Goal: Information Seeking & Learning: Understand process/instructions

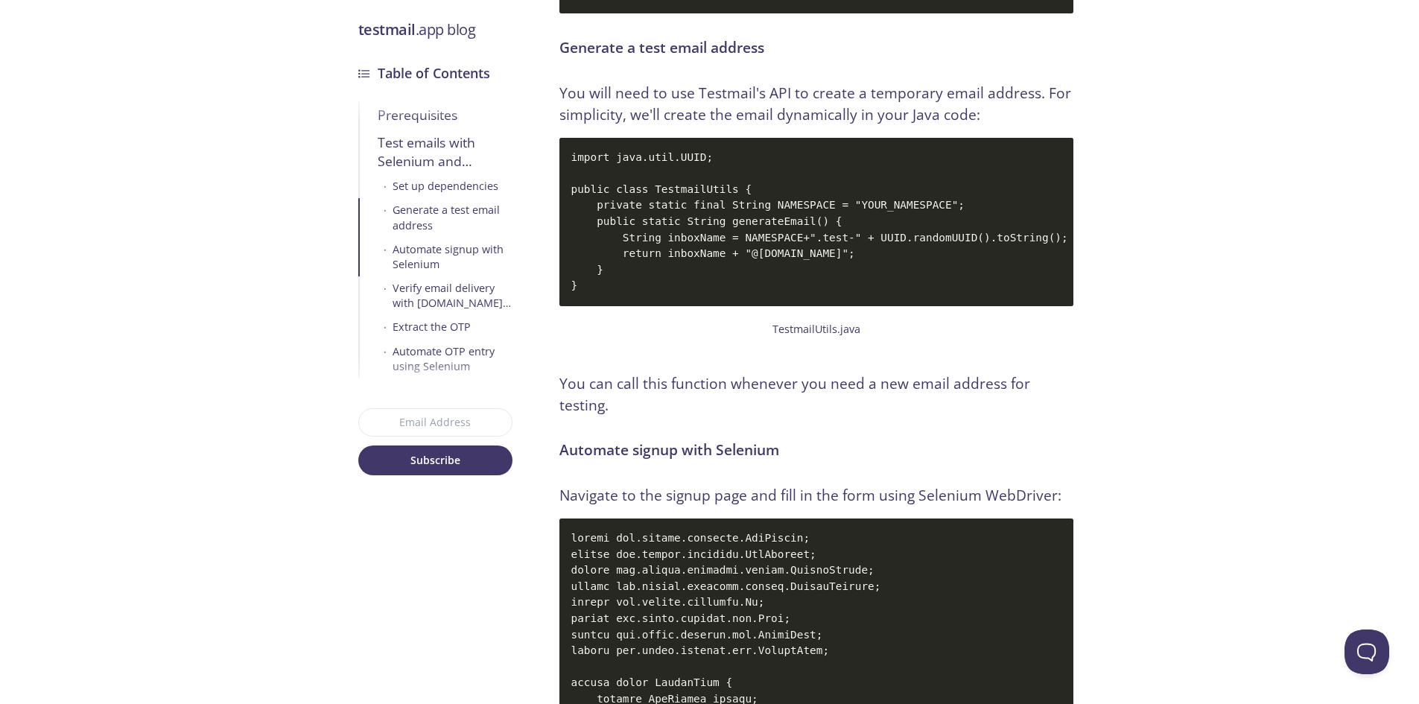
scroll to position [3451, 0]
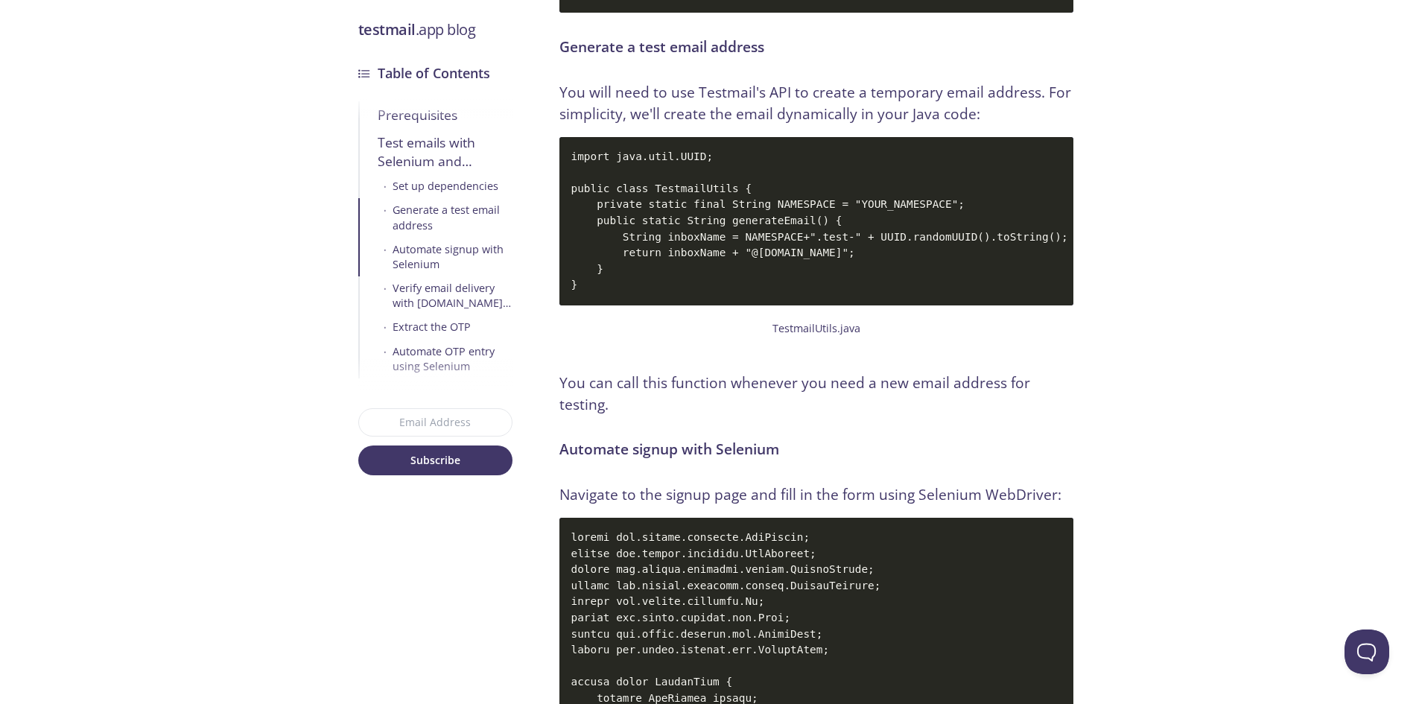
drag, startPoint x: 603, startPoint y: 196, endPoint x: 658, endPoint y: 241, distance: 70.4
click at [658, 241] on code "import java.util.UUID; public class TestmailUtils { private static final String…" at bounding box center [817, 221] width 514 height 168
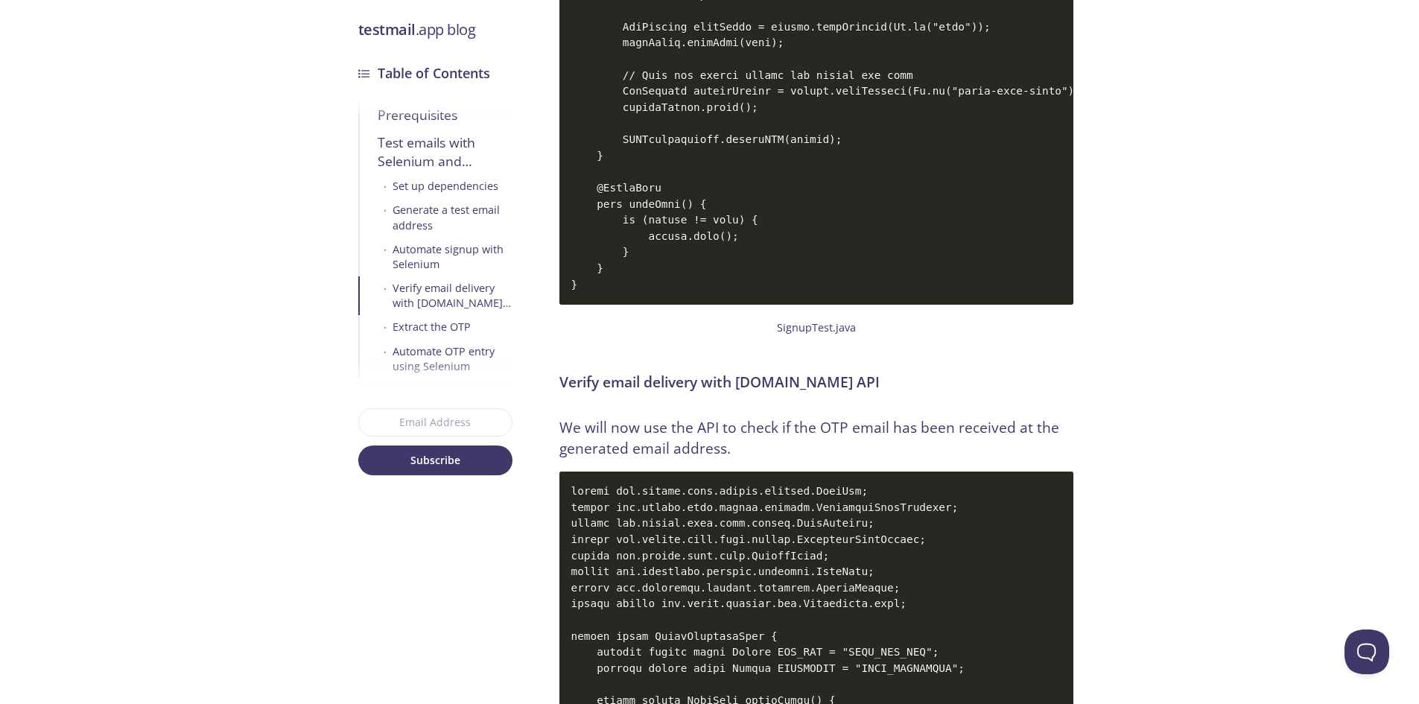
scroll to position [4543, 0]
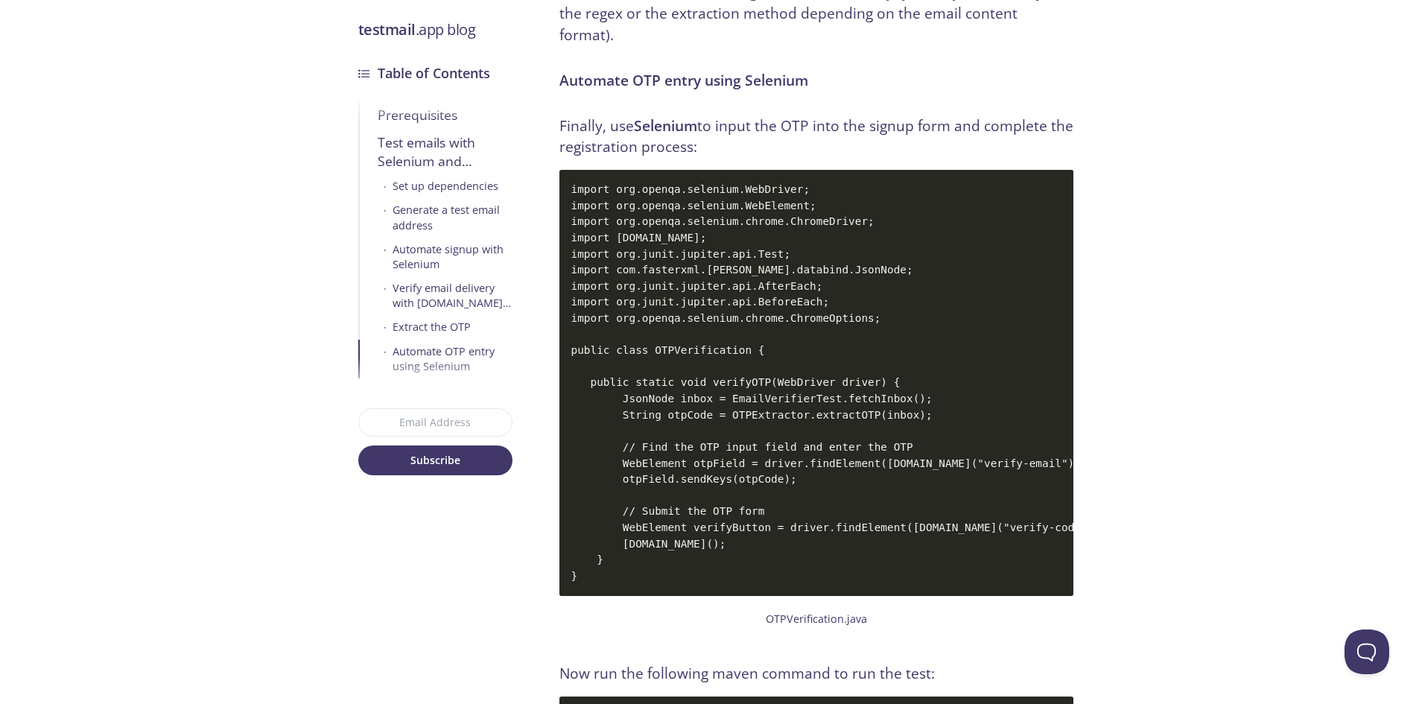
scroll to position [6041, 0]
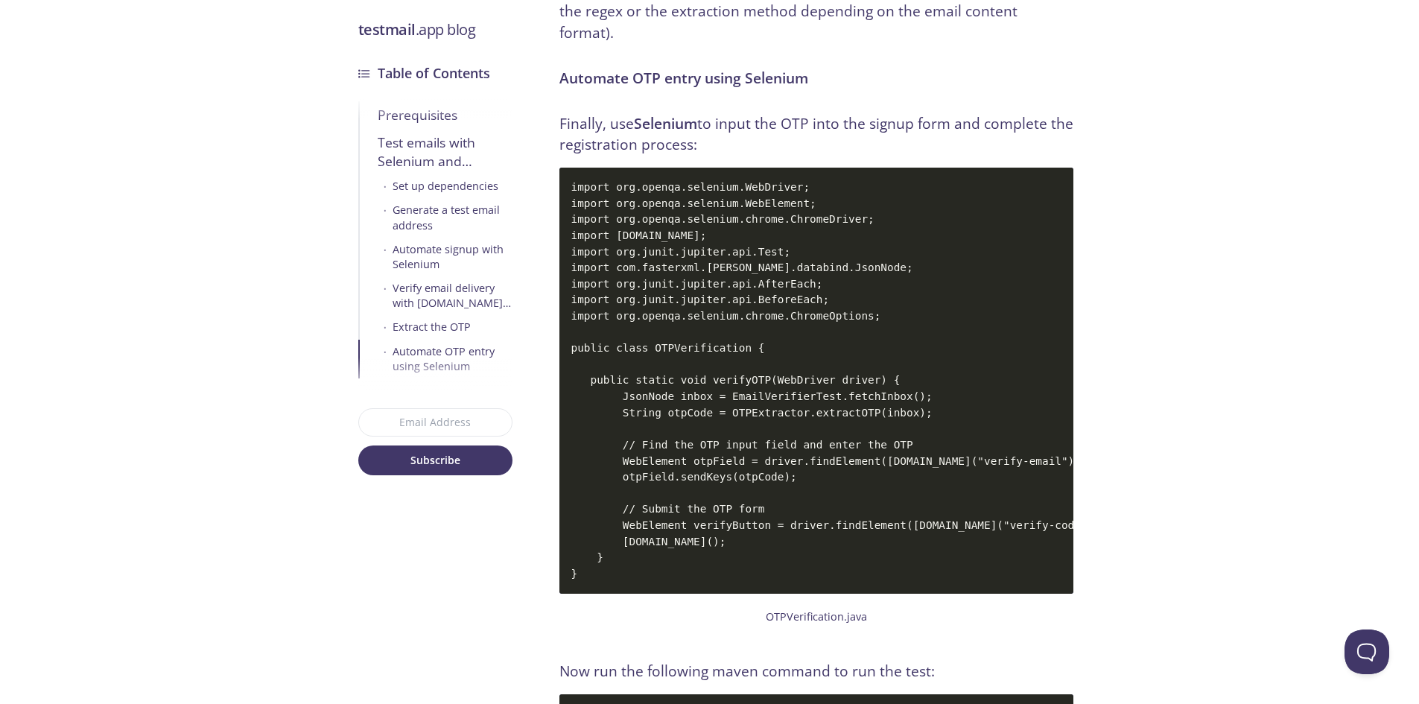
click at [428, 299] on div "Verify email delivery with [DOMAIN_NAME] API" at bounding box center [453, 296] width 120 height 30
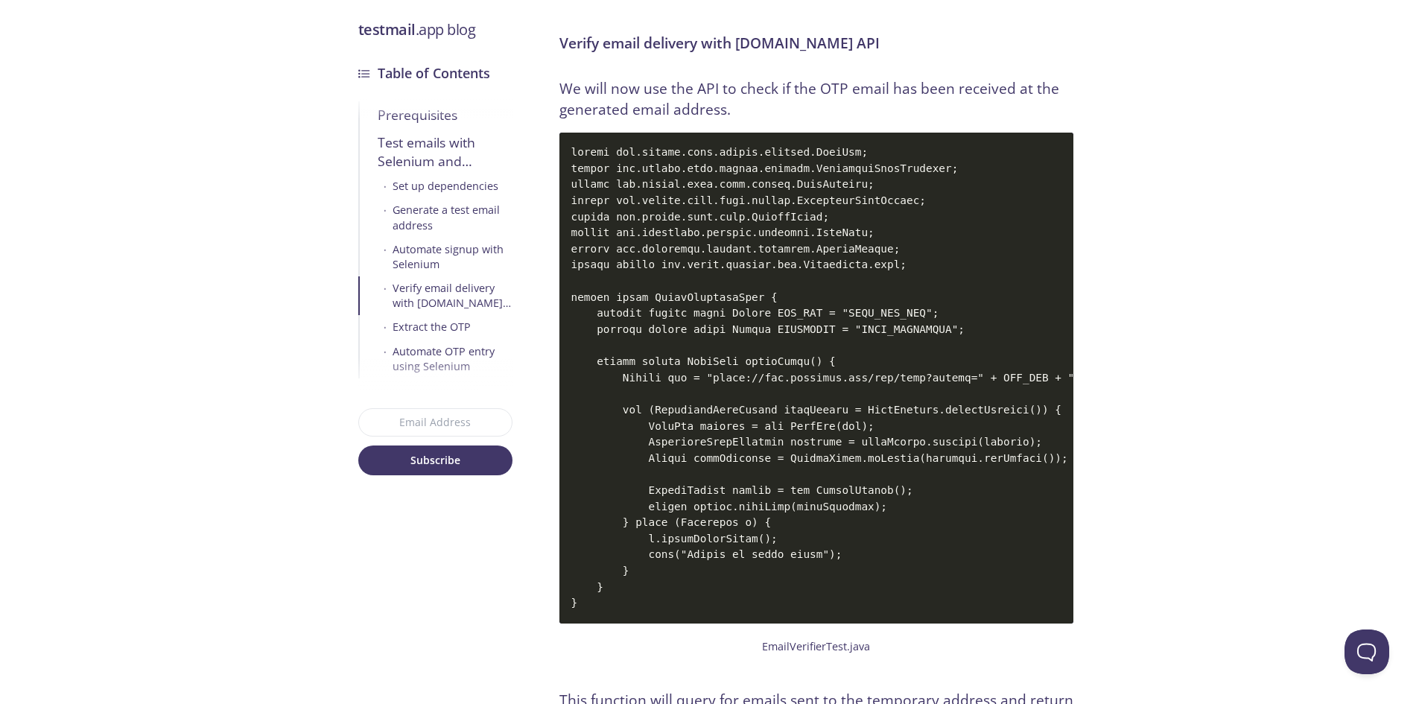
scroll to position [4878, 0]
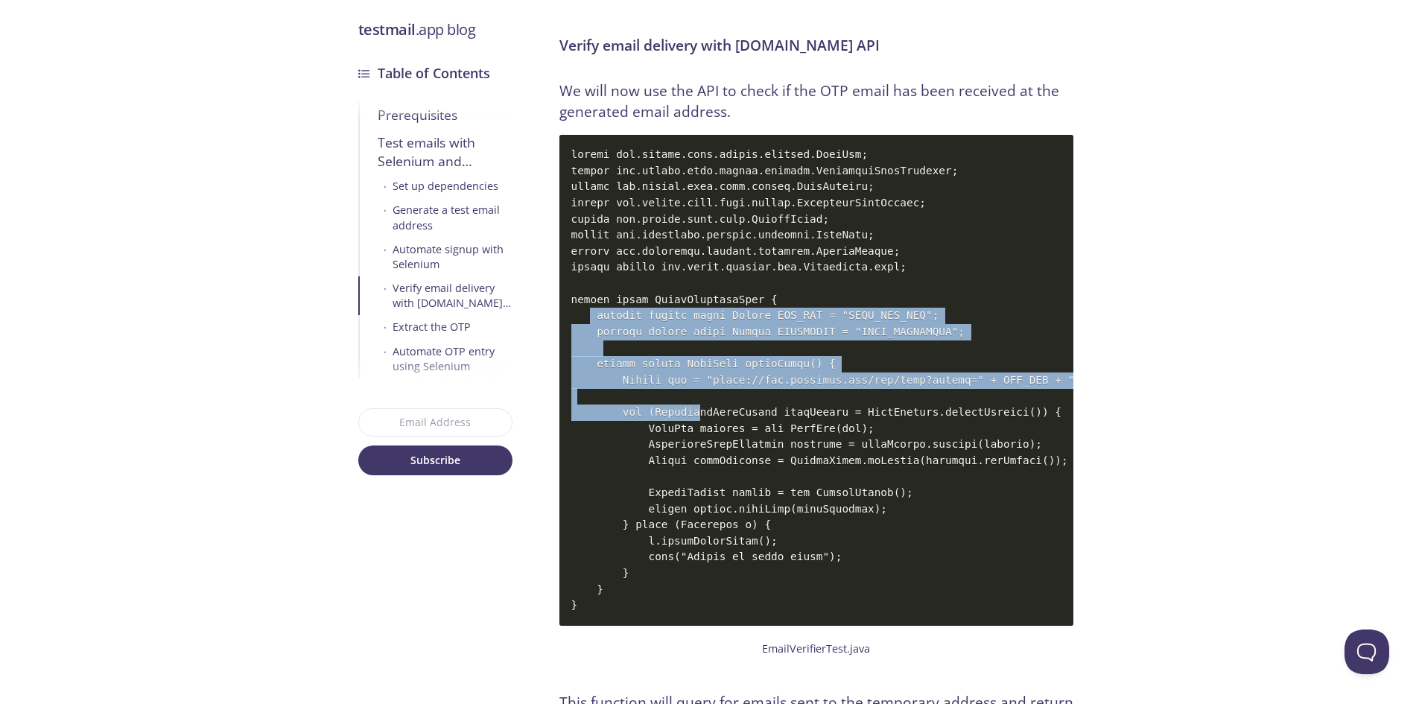
drag, startPoint x: 589, startPoint y: 306, endPoint x: 689, endPoint y: 405, distance: 141.2
click at [689, 405] on code at bounding box center [817, 380] width 514 height 491
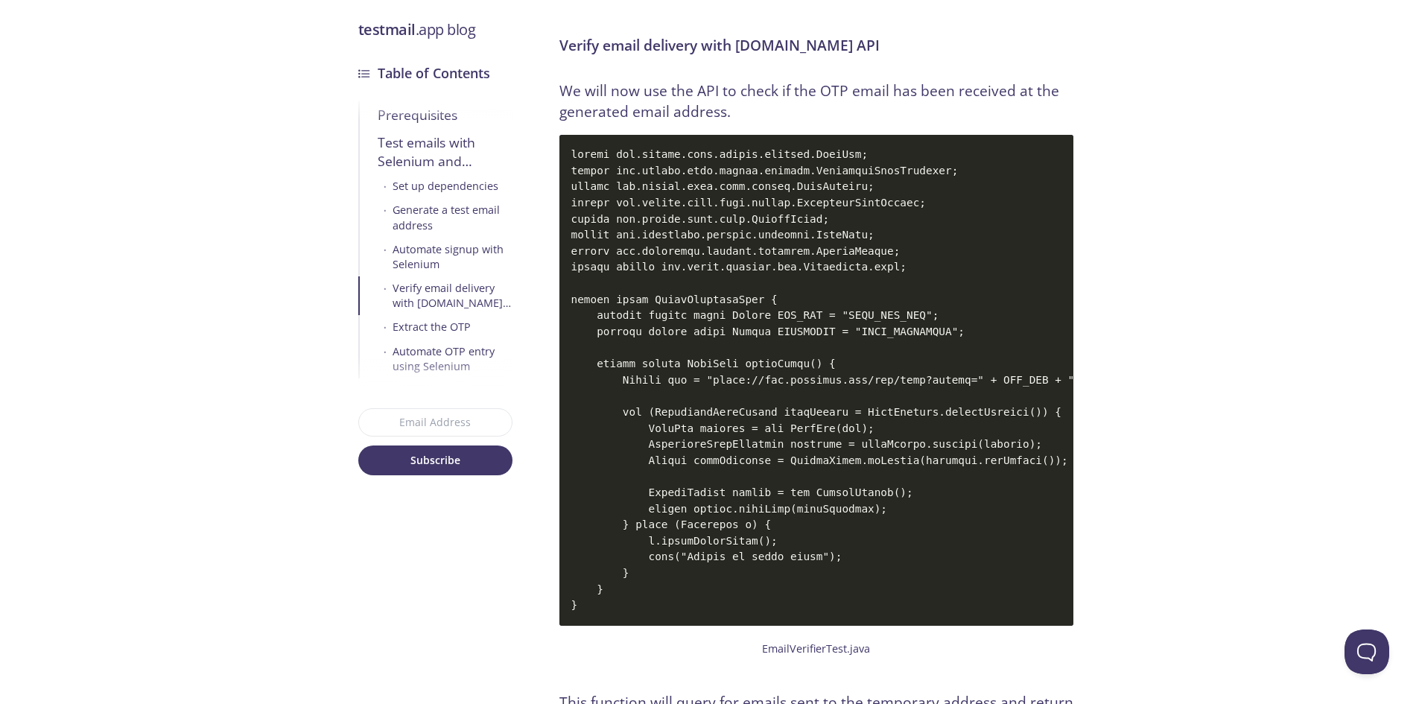
click at [609, 577] on code at bounding box center [817, 380] width 514 height 491
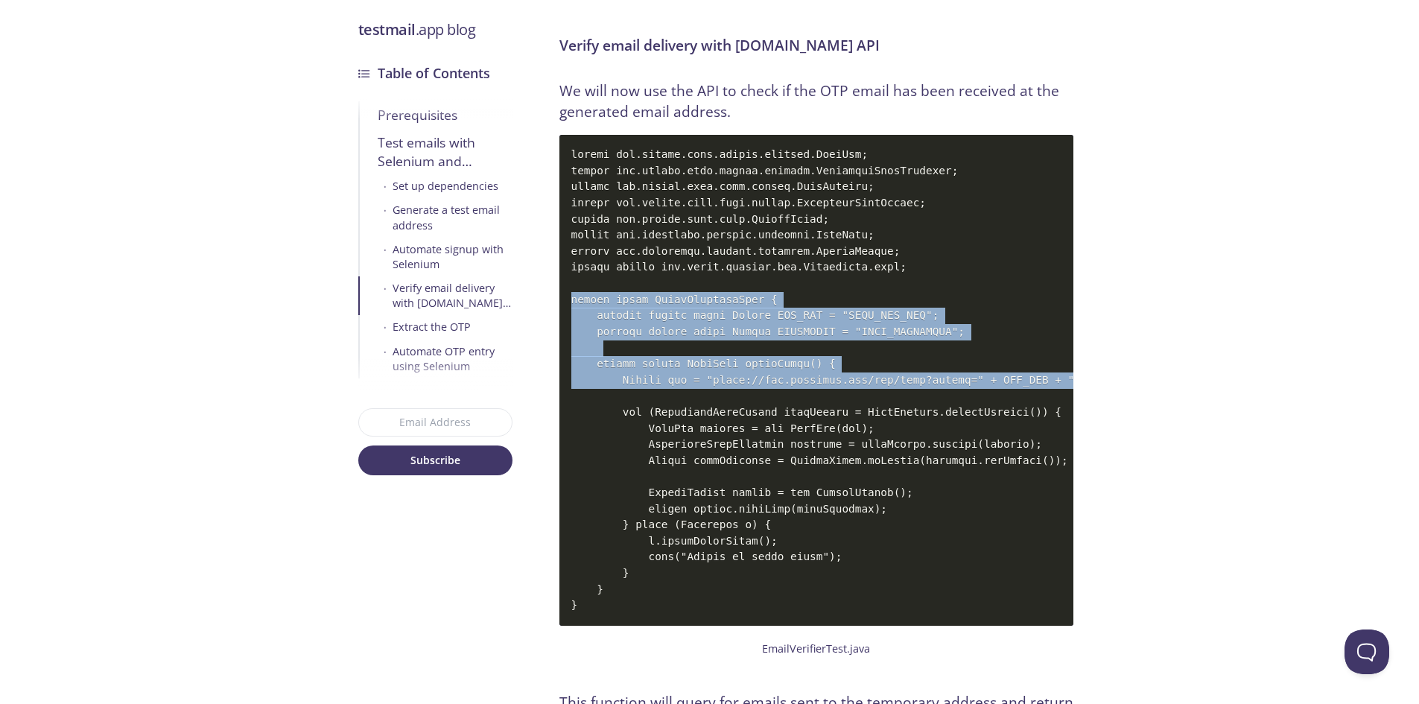
drag, startPoint x: 572, startPoint y: 294, endPoint x: 630, endPoint y: 397, distance: 118.7
click at [630, 397] on code at bounding box center [817, 380] width 514 height 491
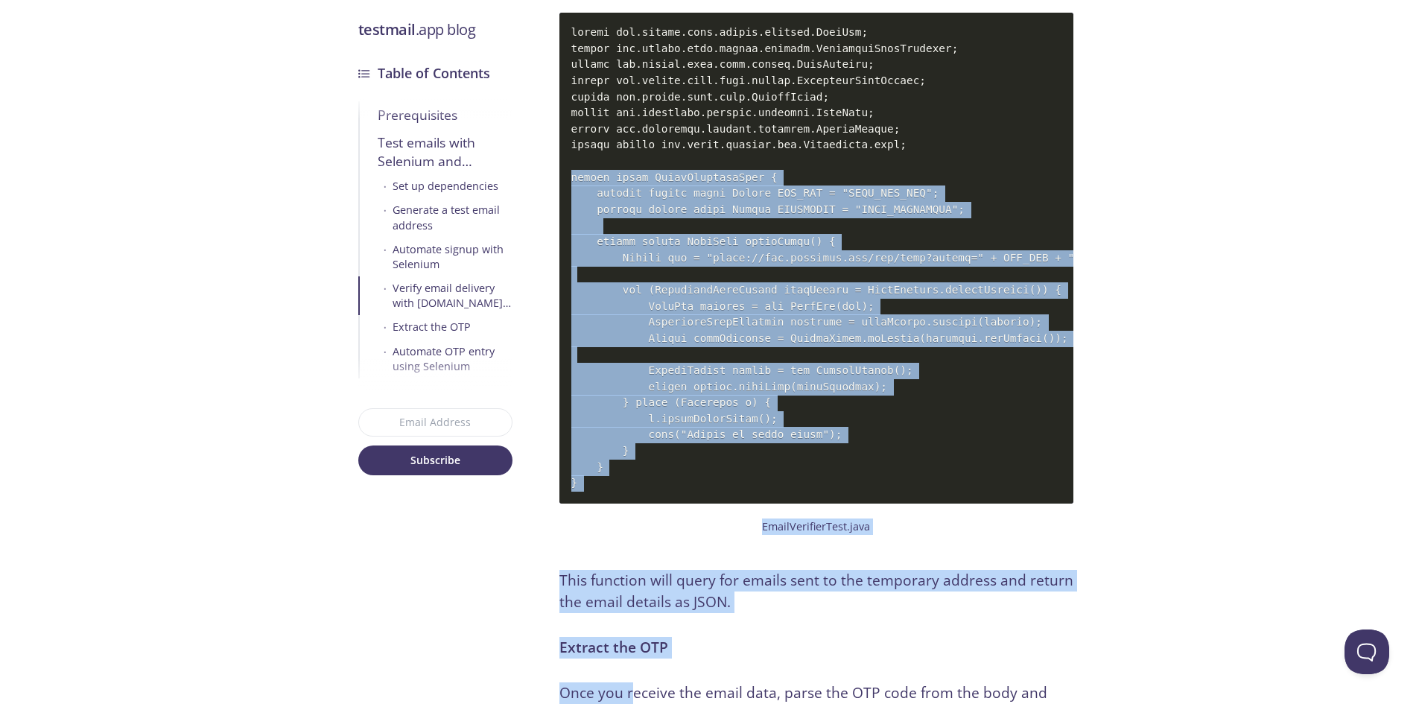
scroll to position [5060, 0]
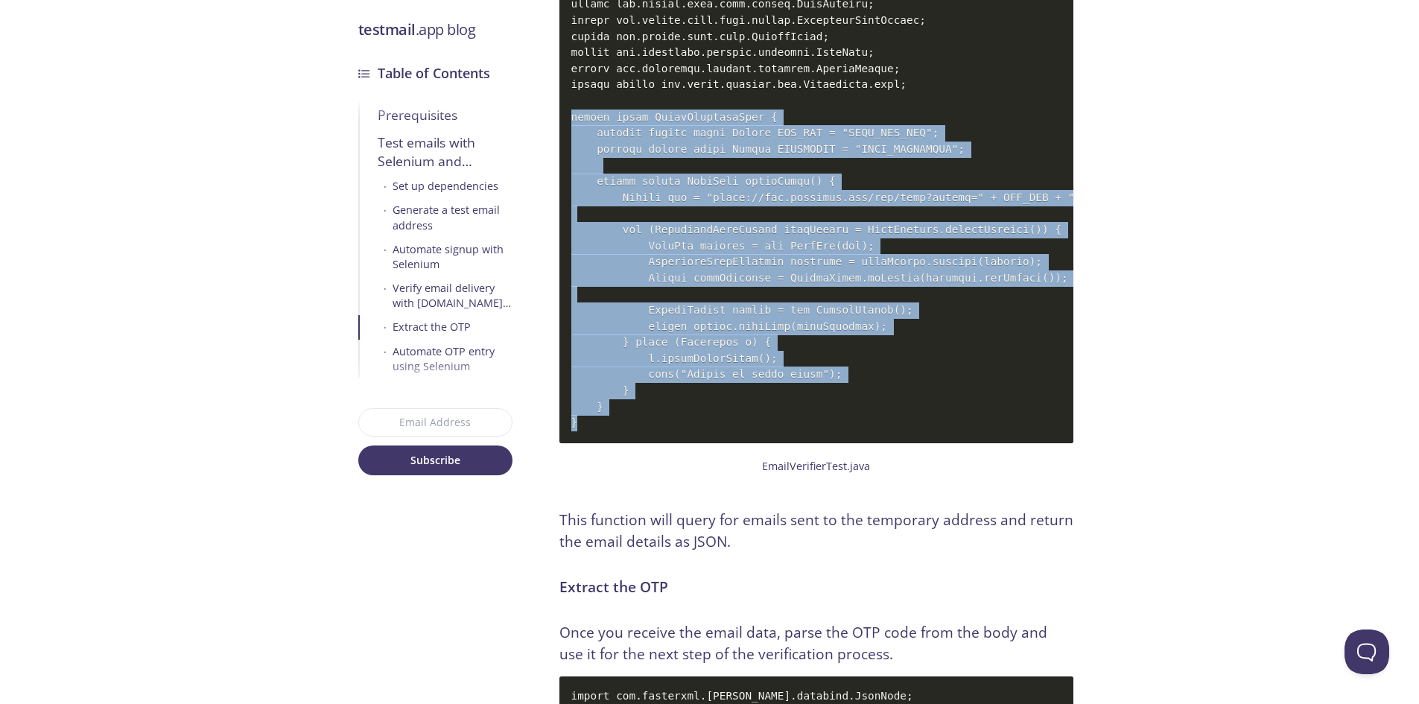
copy code "public class EmailVerifierTest { private static final String API_KEY = "YOUR_AP…"
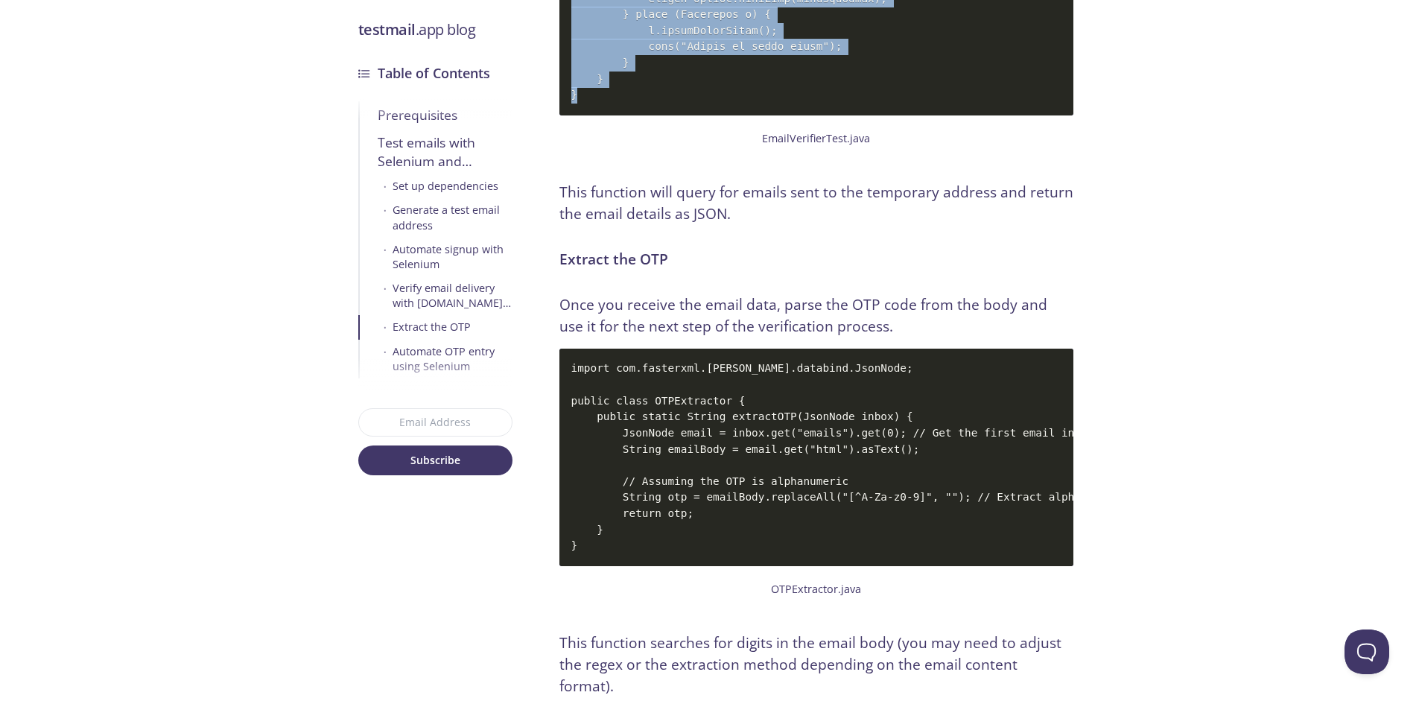
scroll to position [5389, 0]
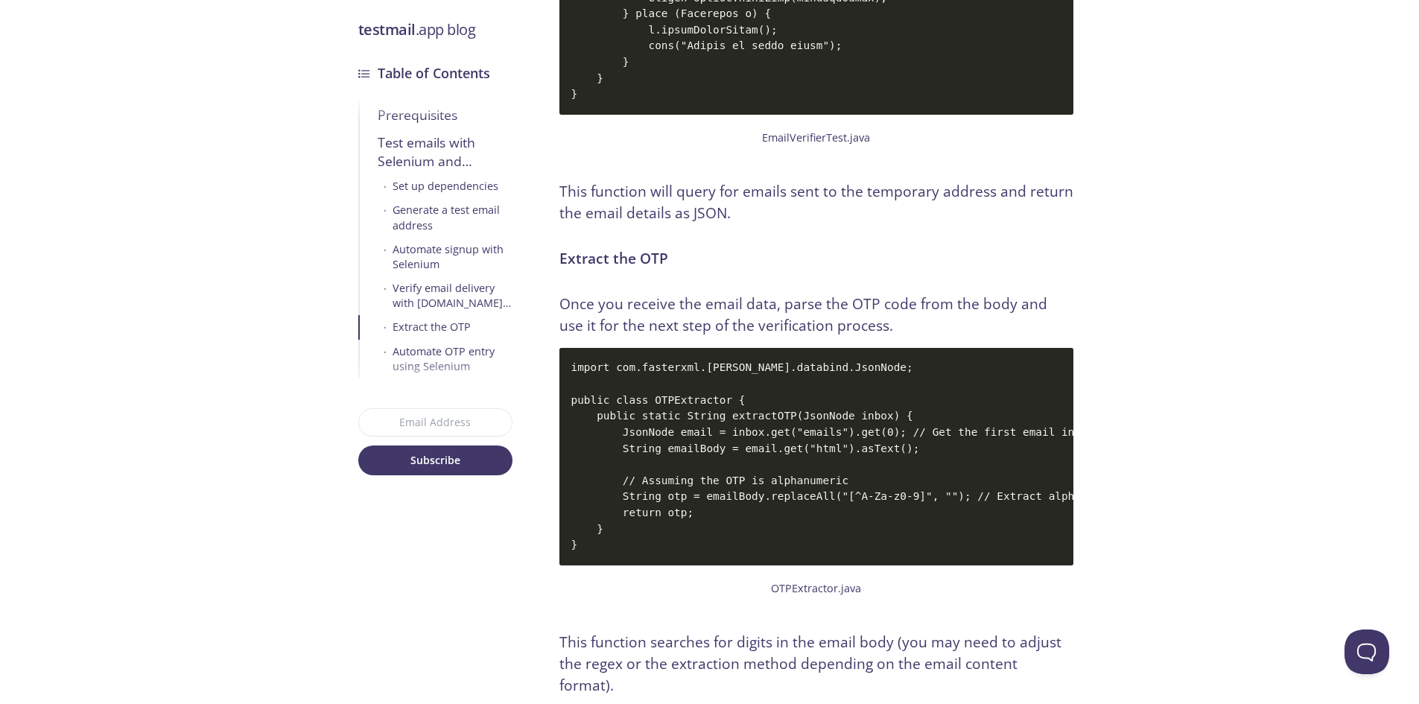
click at [621, 434] on code "import com.fasterxml.[PERSON_NAME].databind.JsonNode; public class OTPExtractor…" at bounding box center [817, 456] width 514 height 217
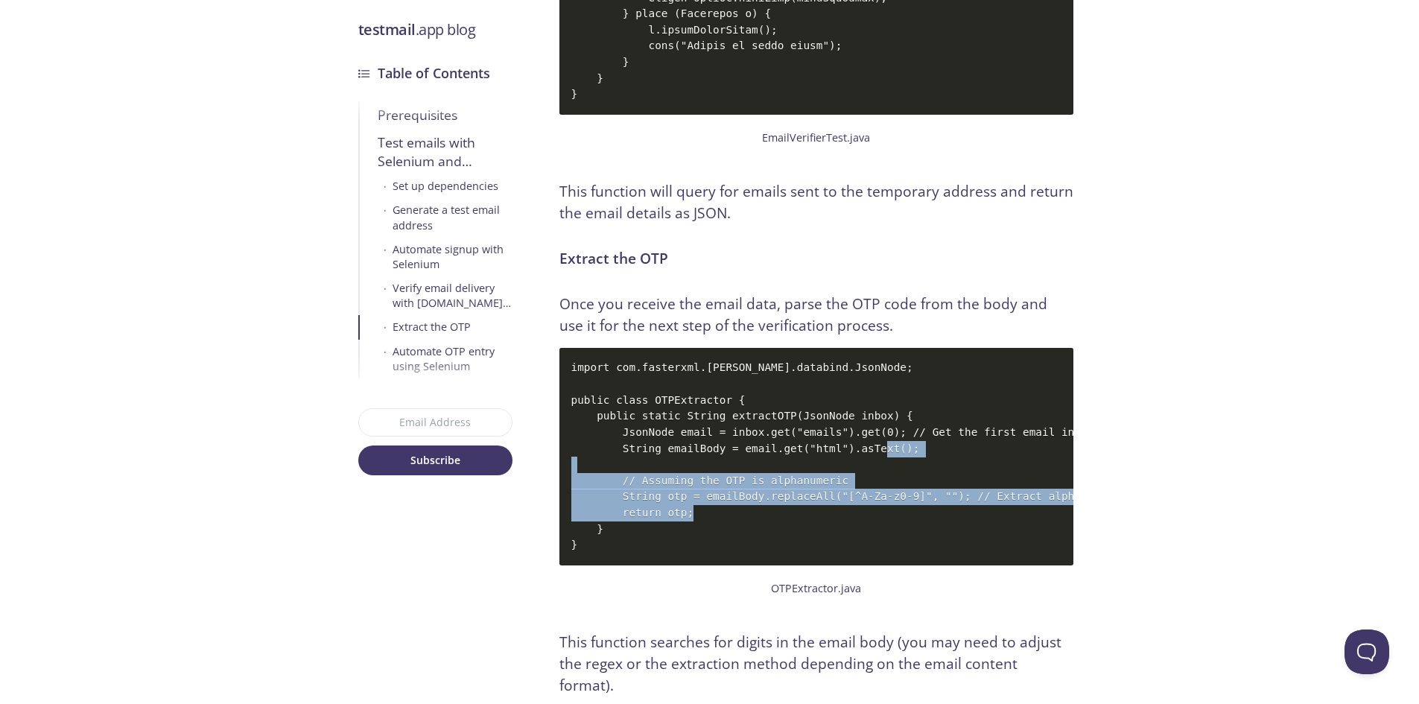
drag, startPoint x: 710, startPoint y: 528, endPoint x: 659, endPoint y: 470, distance: 77.1
click at [659, 470] on code "import com.fasterxml.[PERSON_NAME].databind.JsonNode; public class OTPExtractor…" at bounding box center [817, 456] width 514 height 217
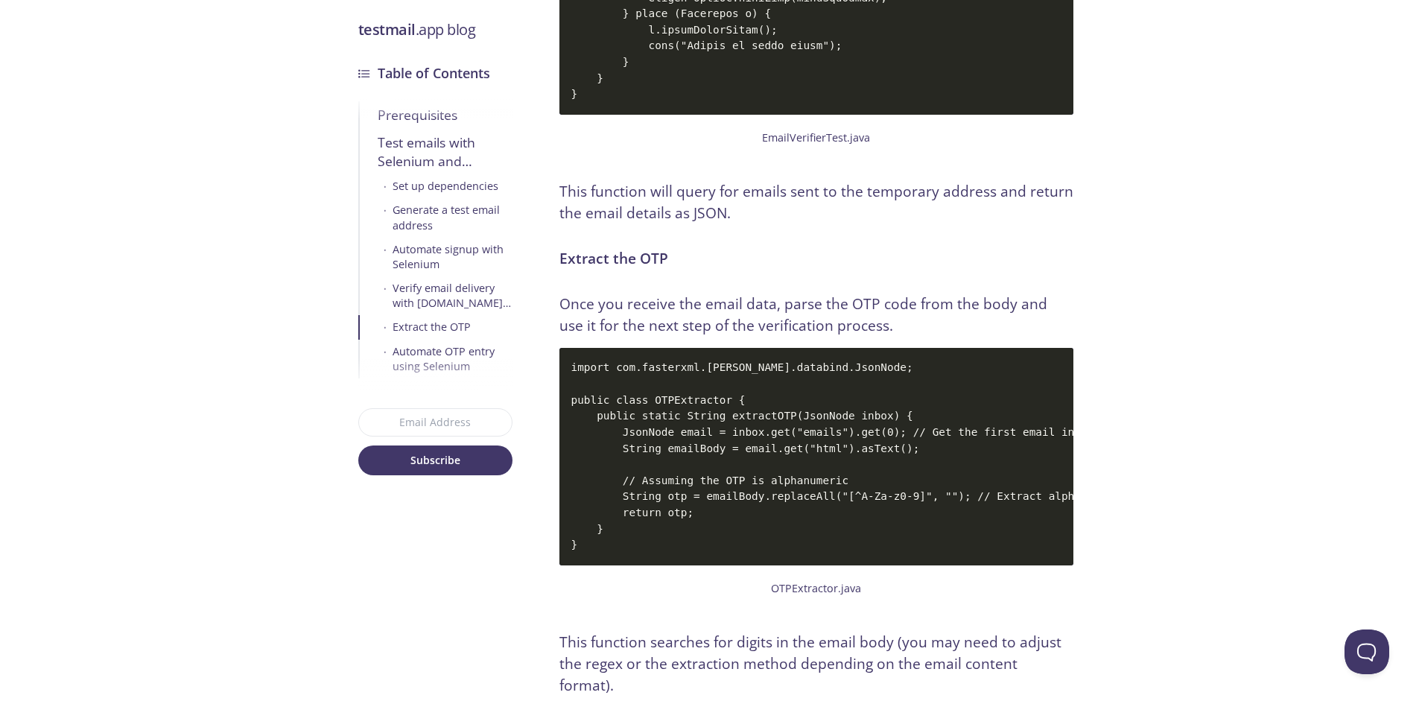
click at [677, 437] on code "import com.fasterxml.[PERSON_NAME].databind.JsonNode; public class OTPExtractor…" at bounding box center [817, 456] width 514 height 217
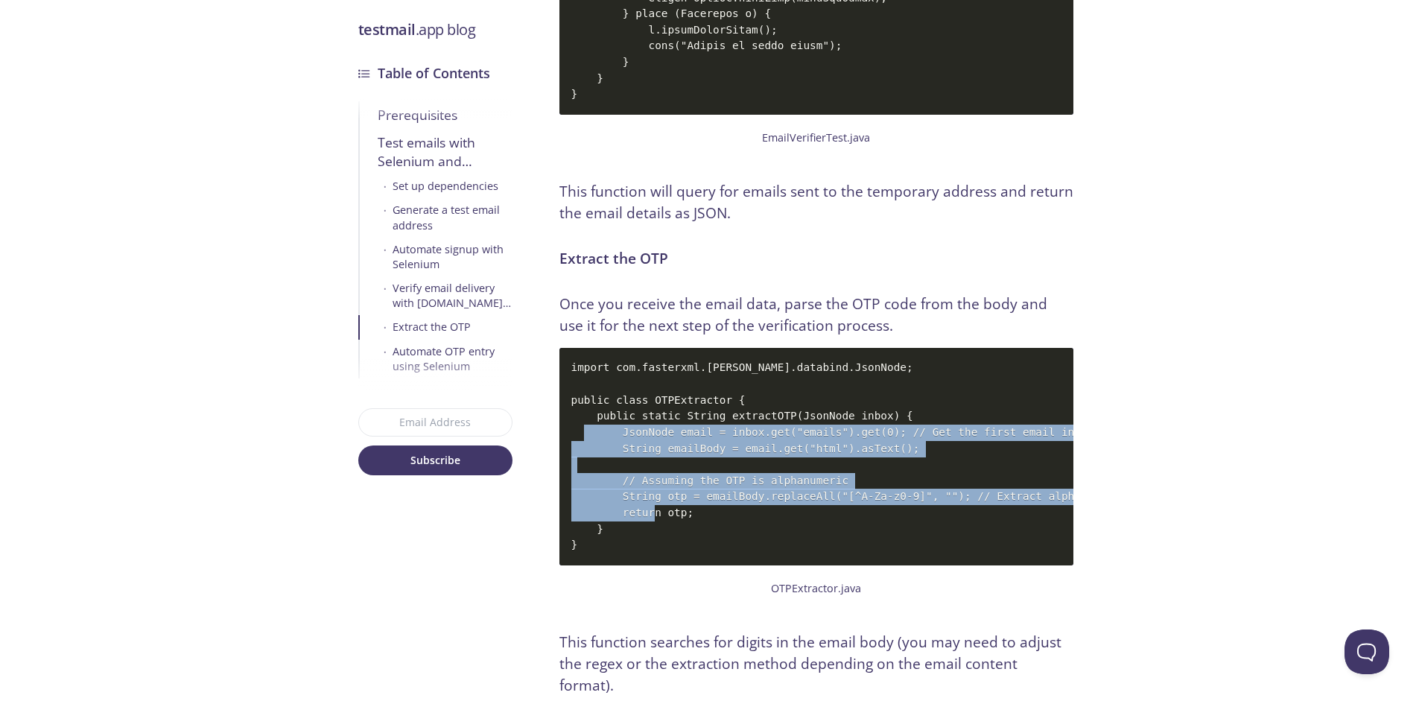
drag, startPoint x: 618, startPoint y: 431, endPoint x: 687, endPoint y: 508, distance: 102.9
click at [687, 508] on code "import com.fasterxml.[PERSON_NAME].databind.JsonNode; public class OTPExtractor…" at bounding box center [817, 456] width 514 height 217
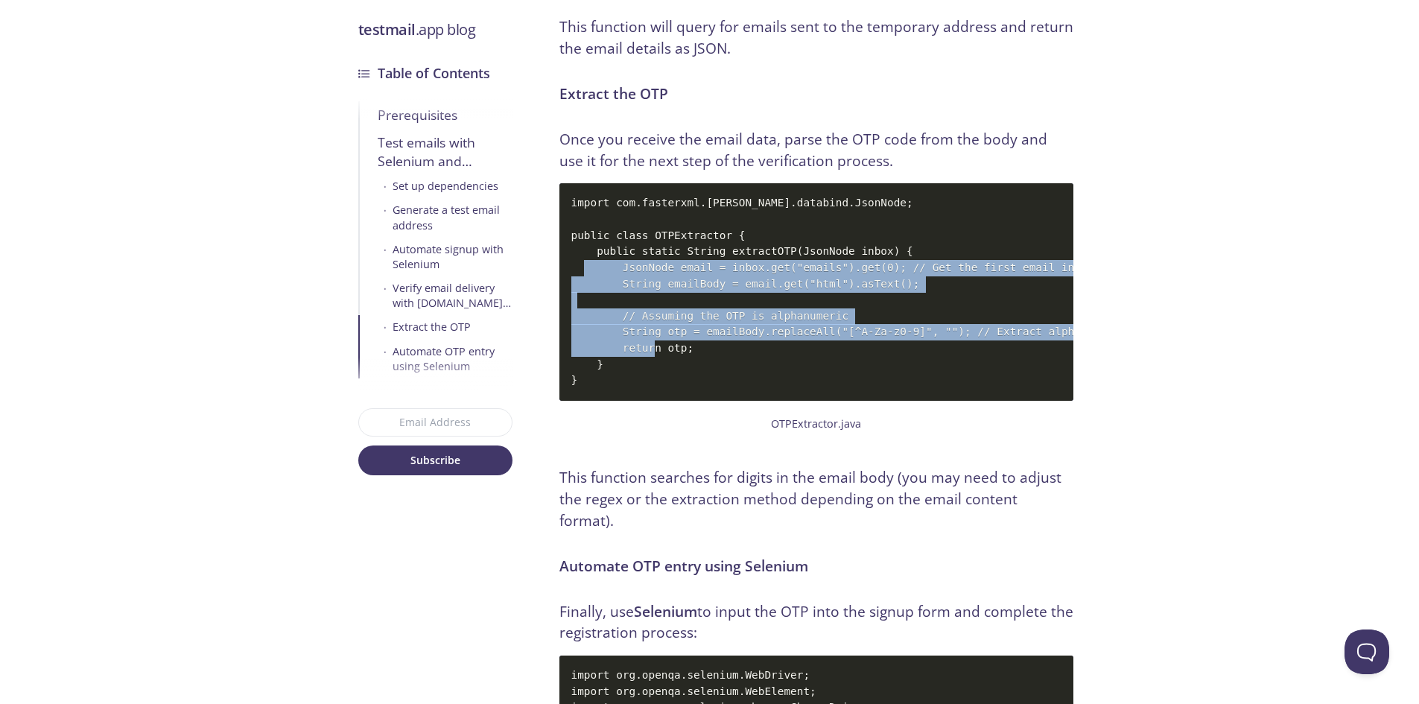
scroll to position [5553, 0]
copy code "JsonNode email = inbox.get("emails").get(0); // Get the first email in the inbo…"
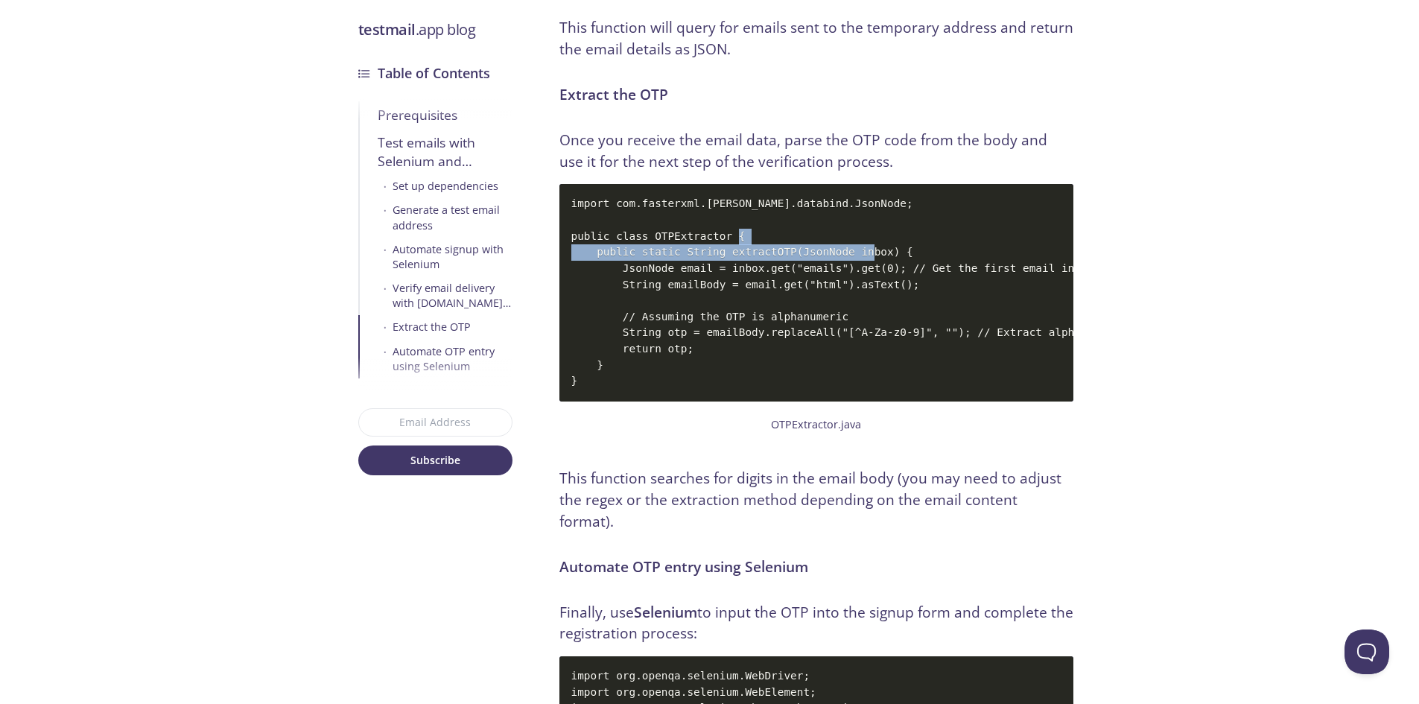
drag, startPoint x: 593, startPoint y: 251, endPoint x: 885, endPoint y: 256, distance: 292.1
click at [885, 256] on code "import com.fasterxml.[PERSON_NAME].databind.JsonNode; public class OTPExtractor…" at bounding box center [817, 292] width 514 height 217
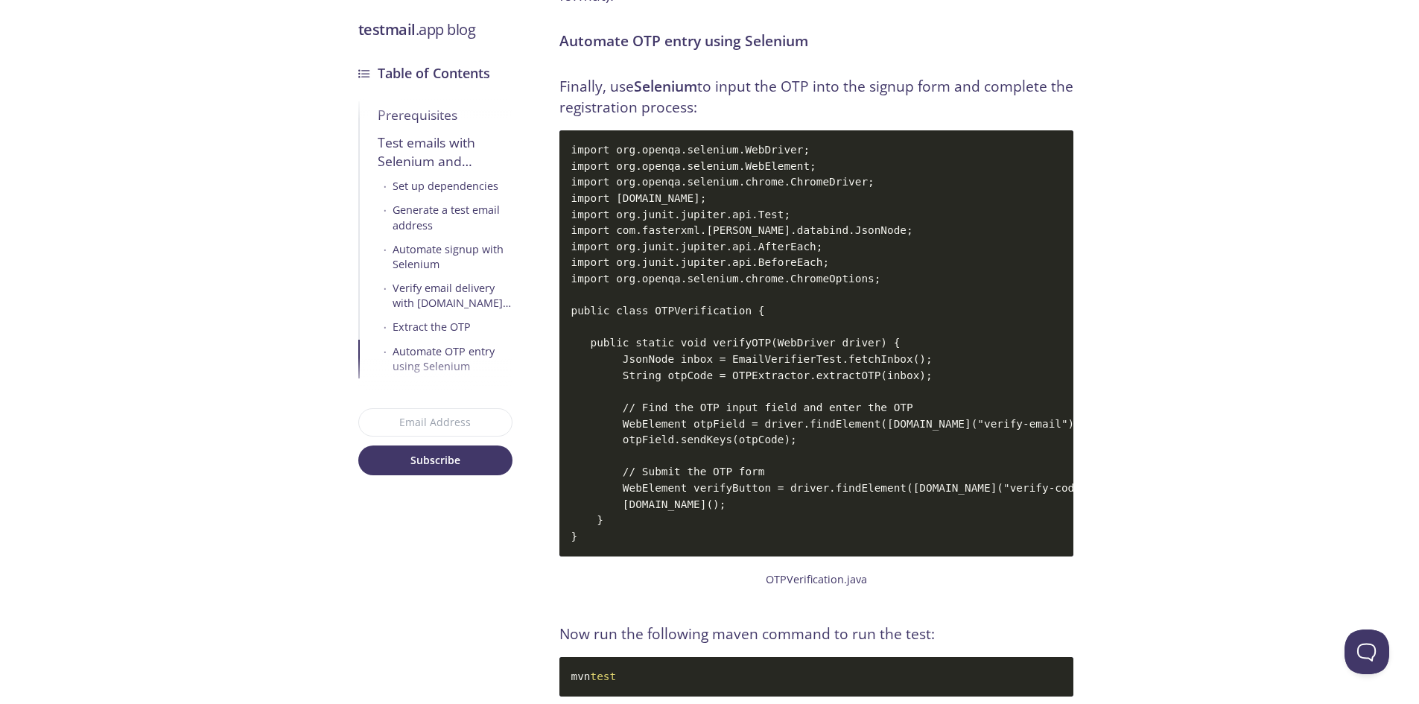
scroll to position [6080, 0]
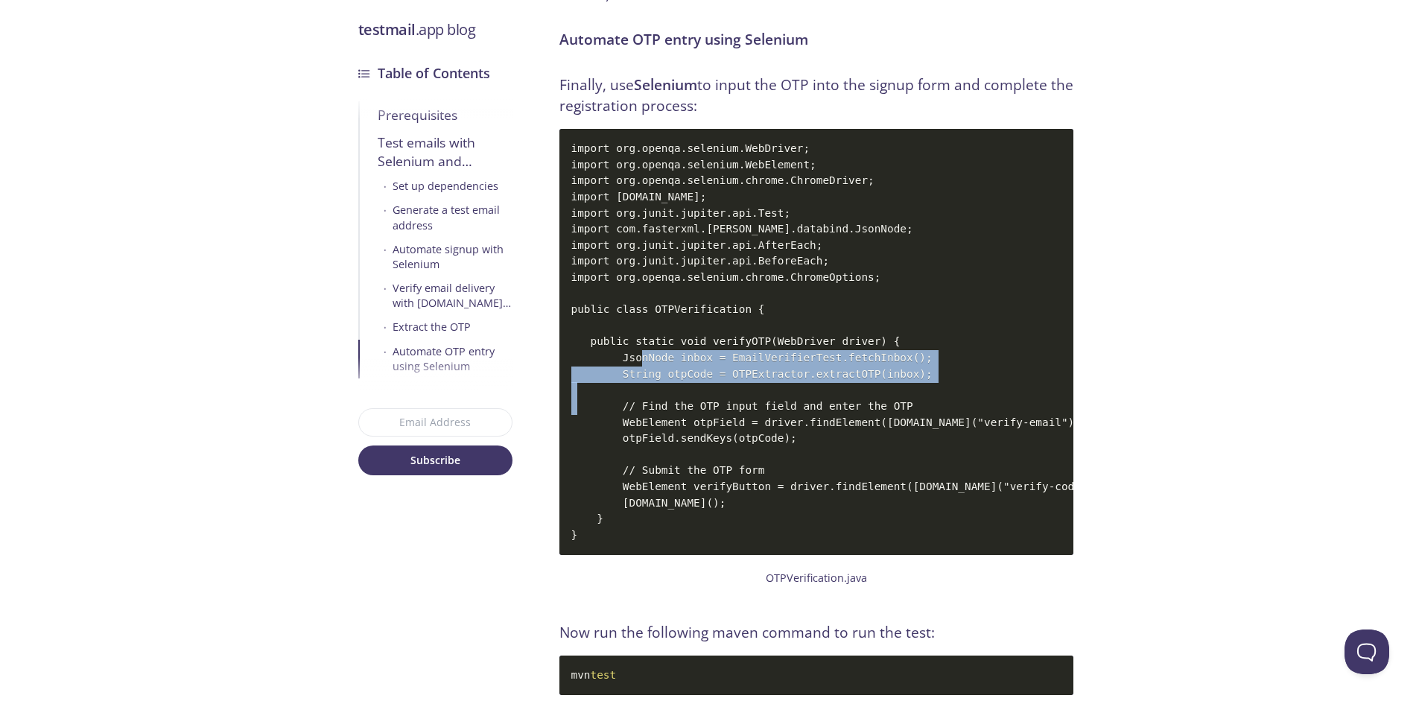
drag, startPoint x: 615, startPoint y: 352, endPoint x: 900, endPoint y: 364, distance: 284.9
click at [900, 364] on code "import org.openqa.selenium.WebDriver; import org.openqa.selenium.WebElement; im…" at bounding box center [817, 342] width 514 height 426
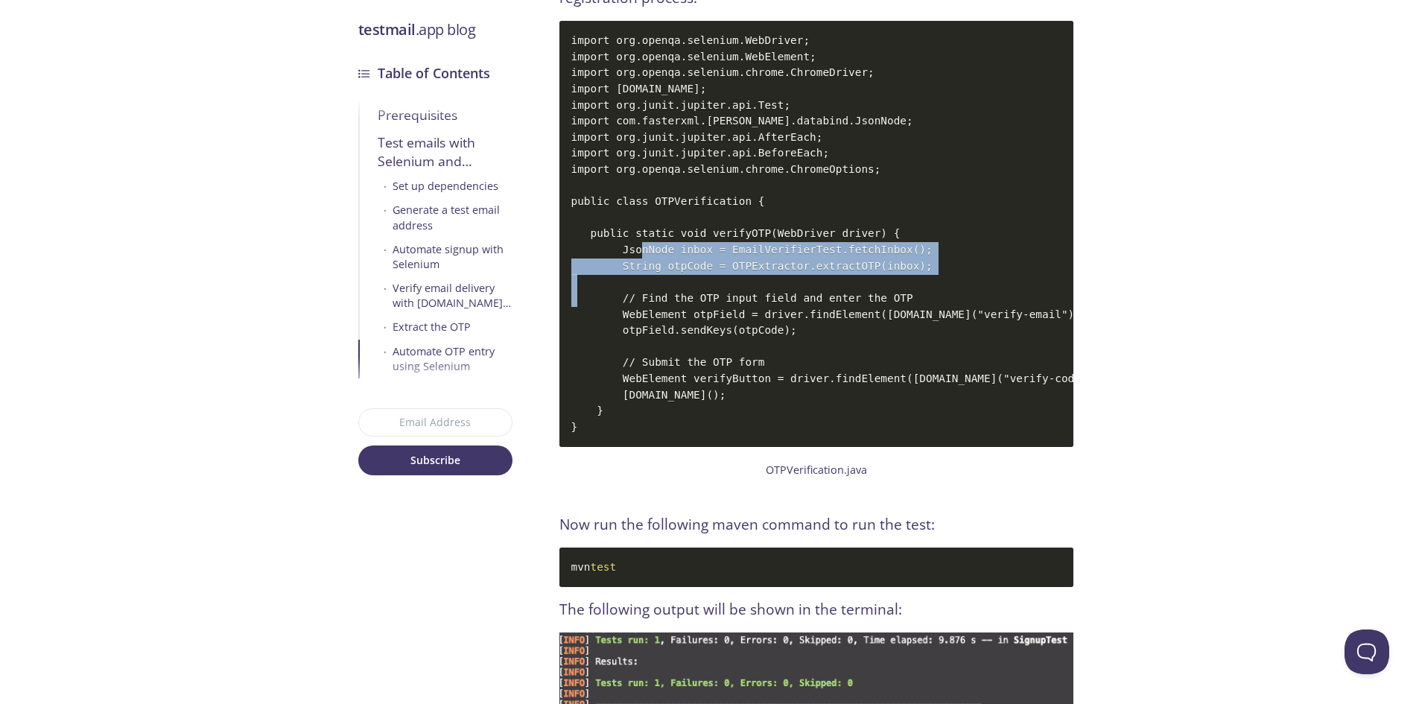
scroll to position [6187, 0]
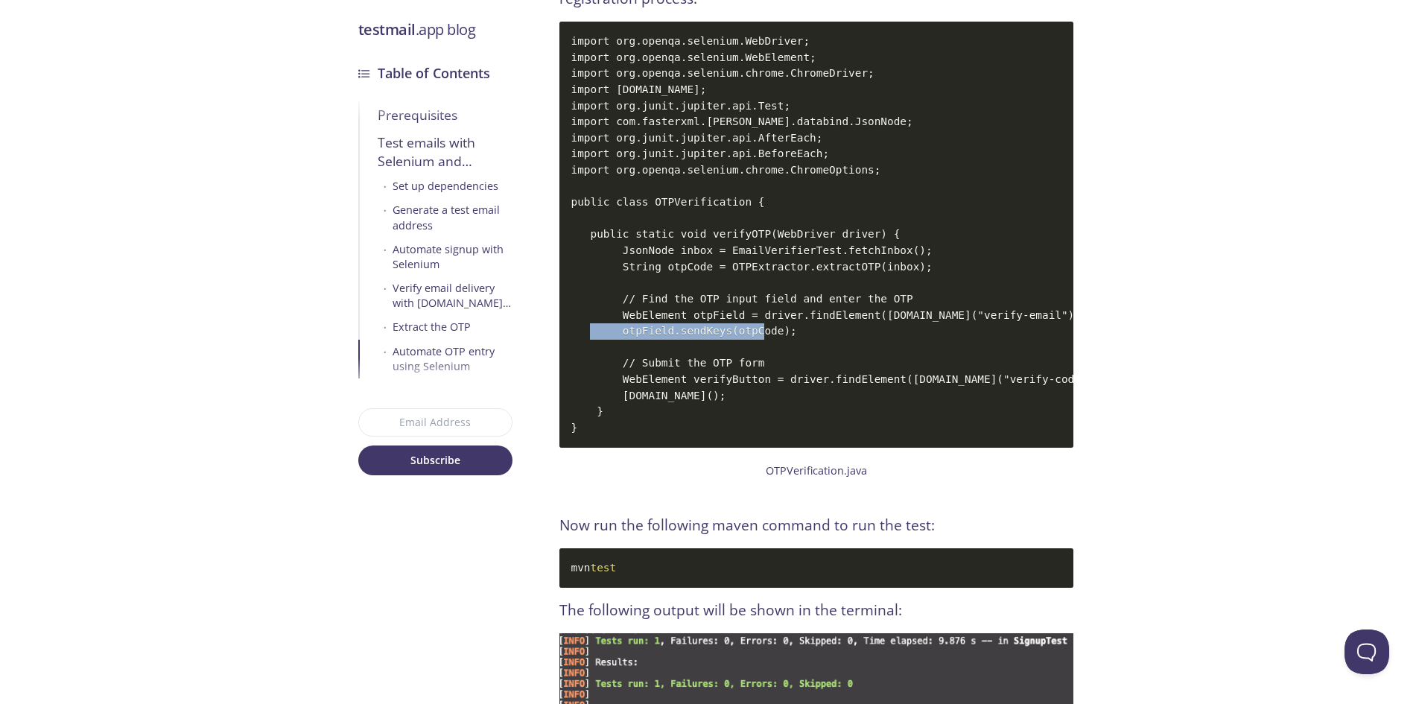
drag, startPoint x: 618, startPoint y: 318, endPoint x: 779, endPoint y: 324, distance: 161.8
click at [779, 324] on code "import org.openqa.selenium.WebDriver; import org.openqa.selenium.WebElement; im…" at bounding box center [817, 235] width 514 height 426
copy code "otpField.sendKeys(otpCode);"
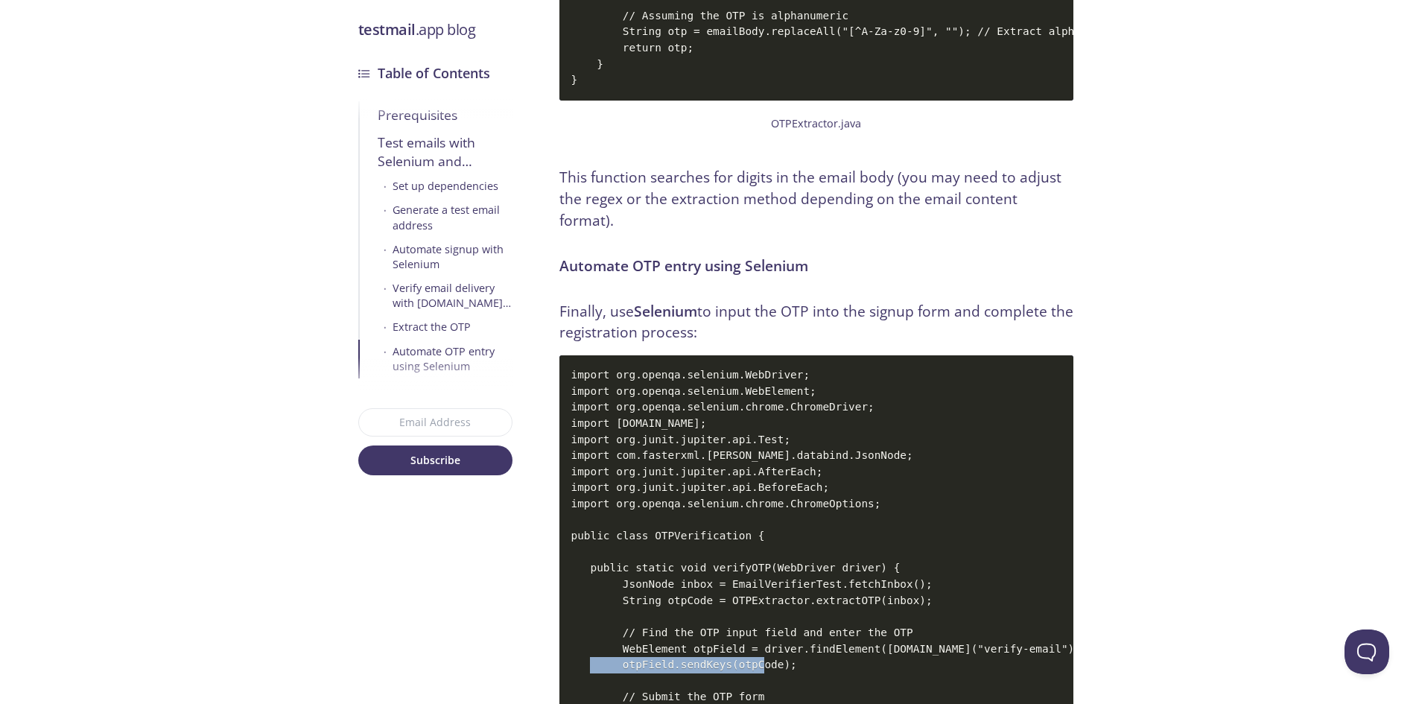
scroll to position [5854, 0]
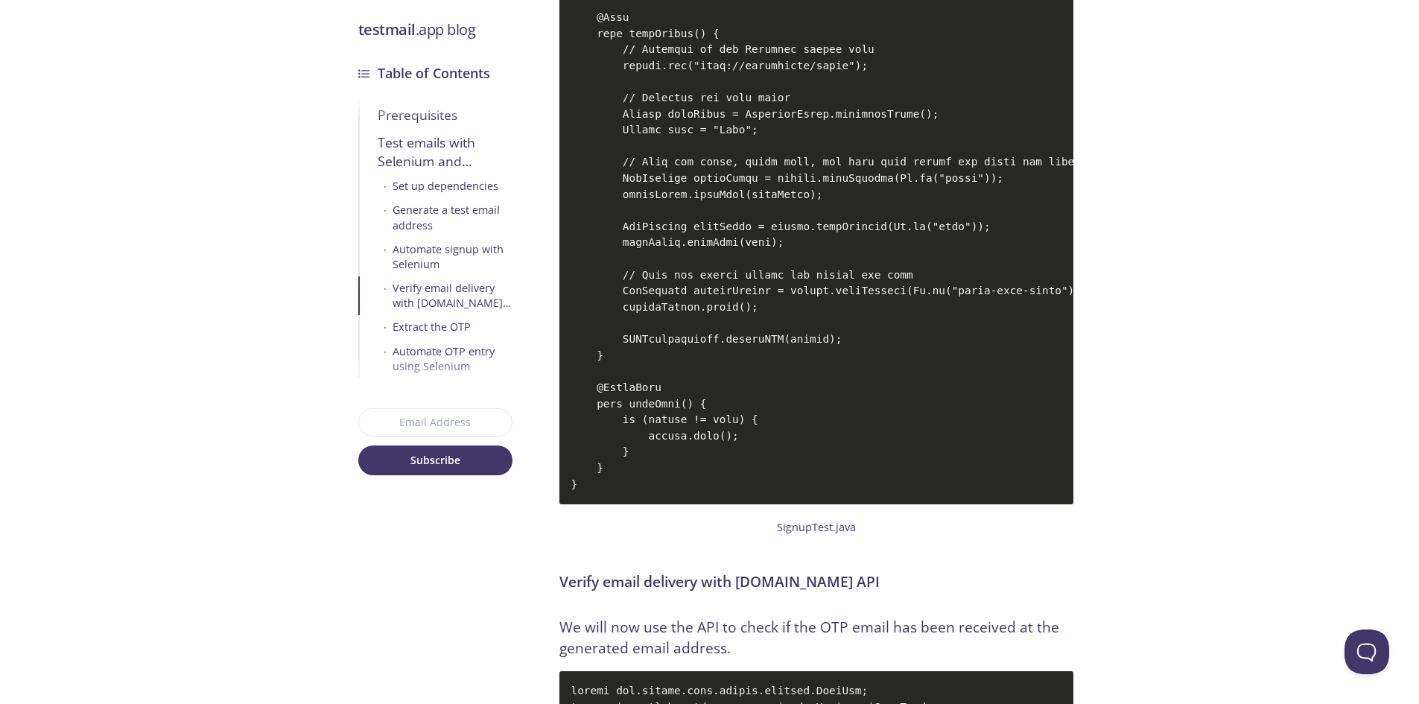
click at [762, 507] on figcaption "SignupTest.java" at bounding box center [817, 527] width 514 height 40
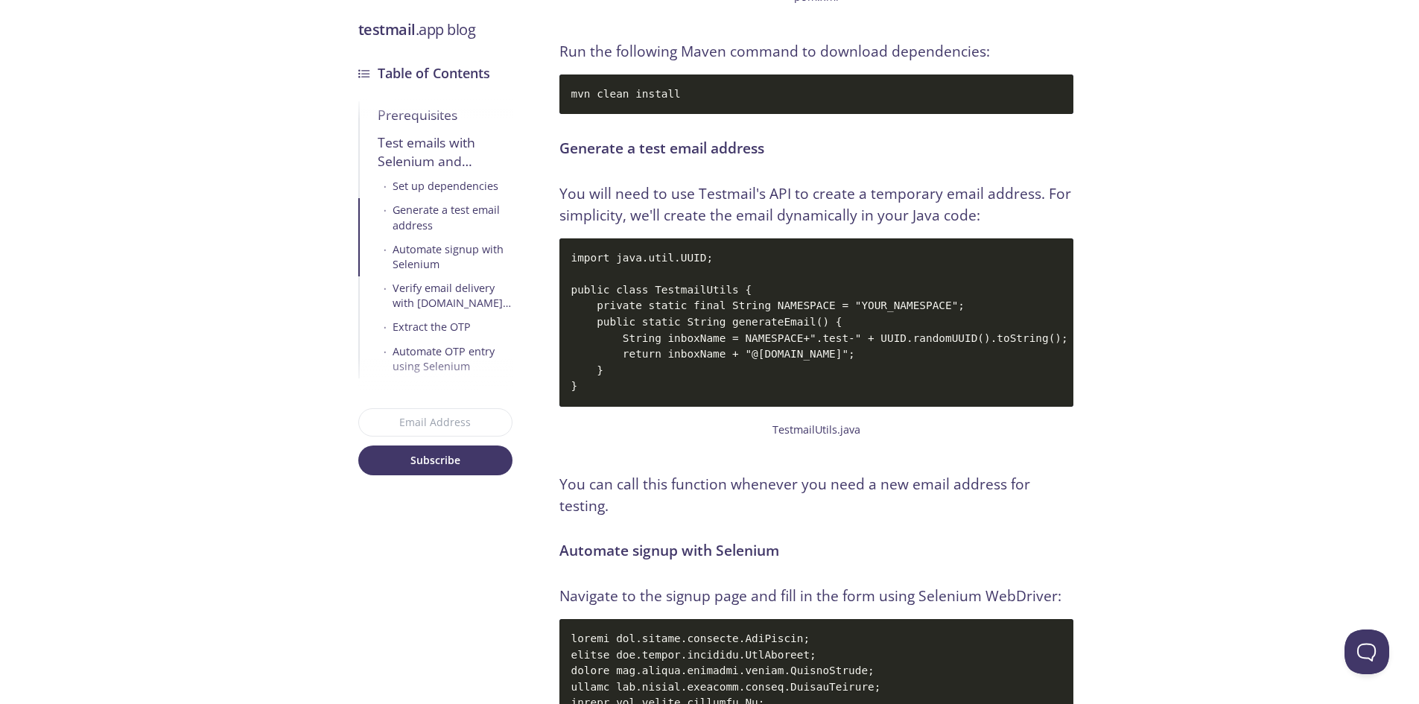
scroll to position [3350, 0]
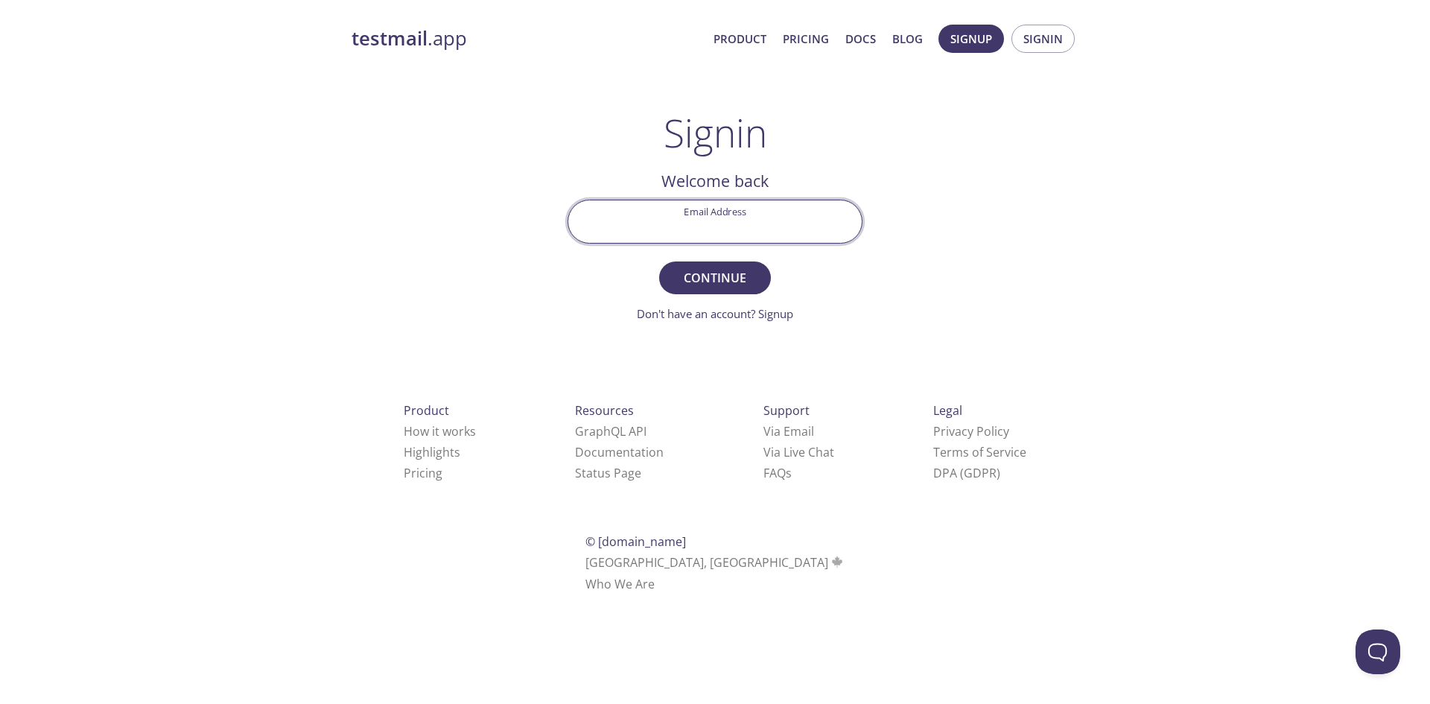
click at [715, 226] on input "Email Address" at bounding box center [715, 221] width 294 height 42
click at [729, 234] on input "testuserautomation@testmail.com" at bounding box center [715, 221] width 294 height 42
type input "testuserautomation1@testmail.com"
click at [702, 290] on button "Continue" at bounding box center [715, 278] width 112 height 33
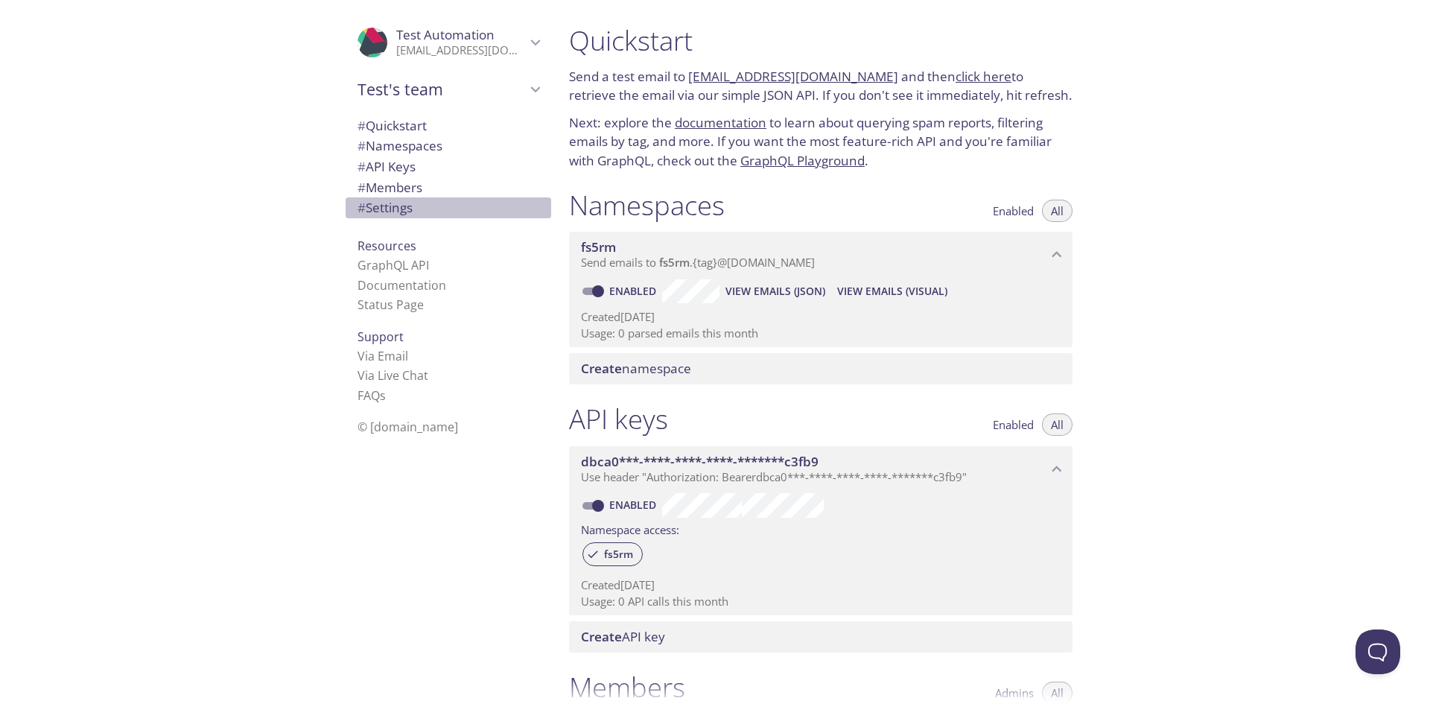
click at [388, 212] on span "# Settings" at bounding box center [385, 207] width 55 height 17
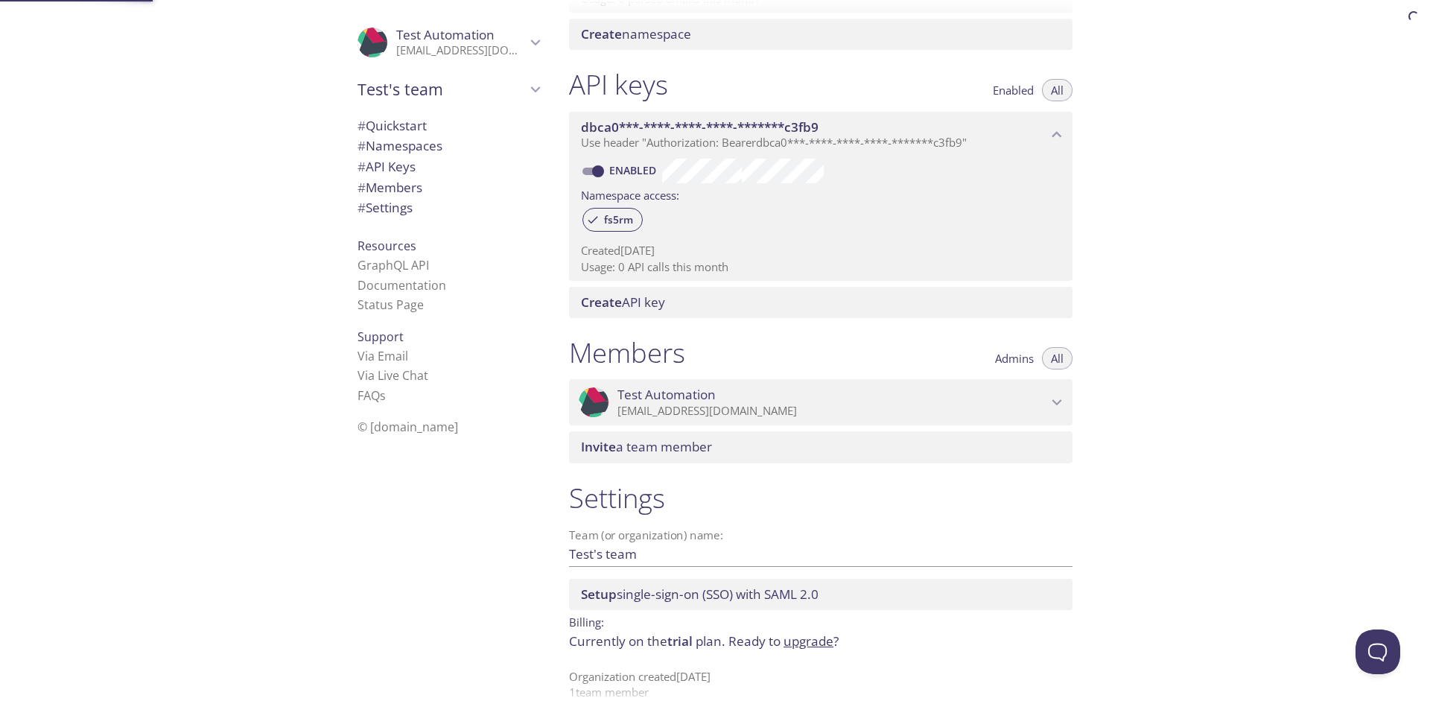
scroll to position [355, 0]
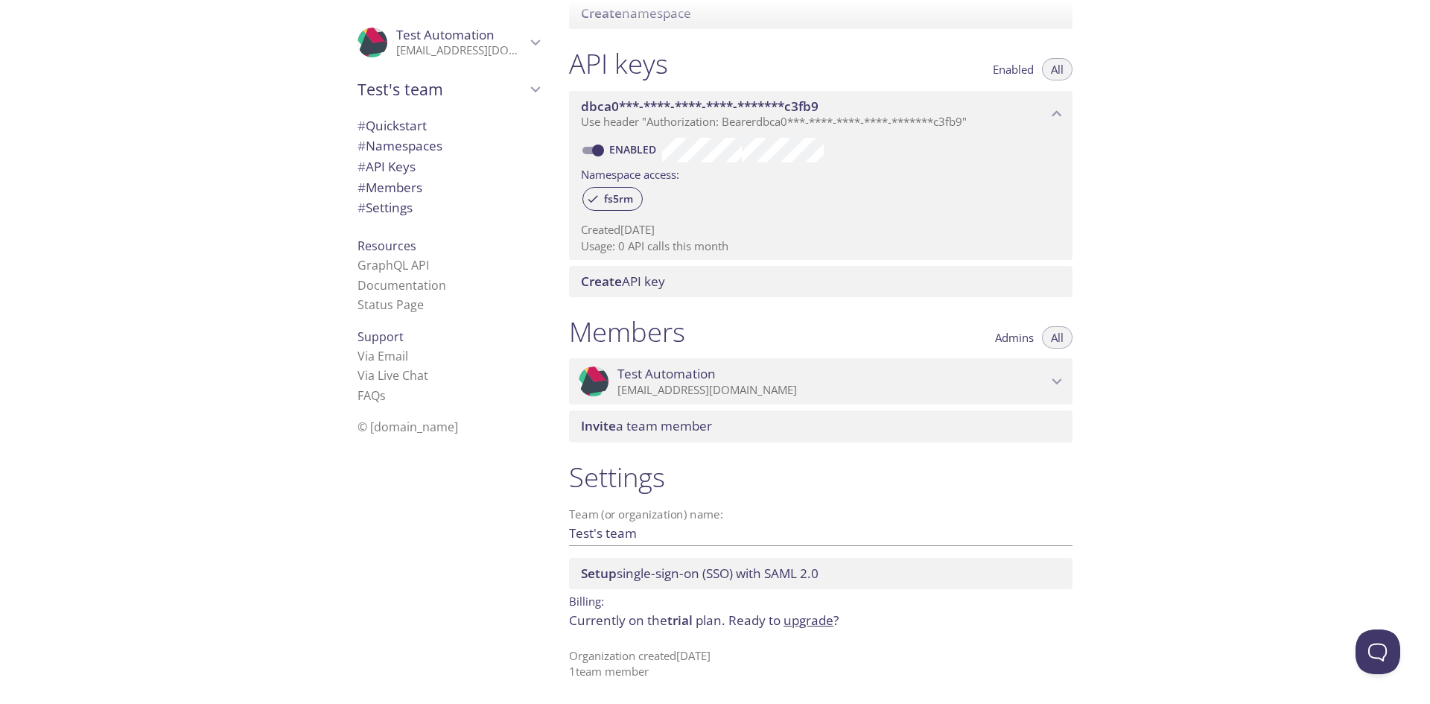
click at [842, 581] on span "Setup single-sign-on (SSO) with SAML 2.0" at bounding box center [824, 573] width 486 height 16
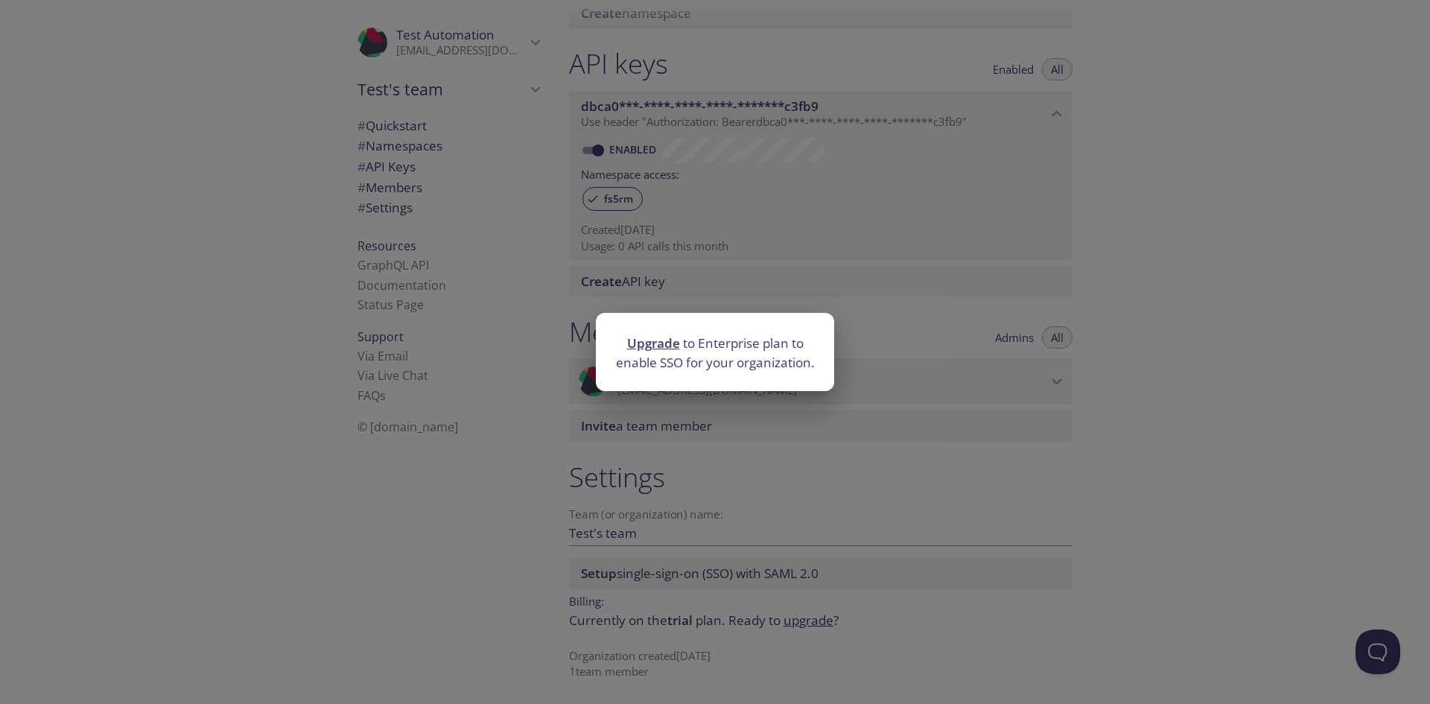
click at [842, 581] on div "Upgrade to Enterprise plan to enable SSO for your organization." at bounding box center [715, 352] width 1430 height 704
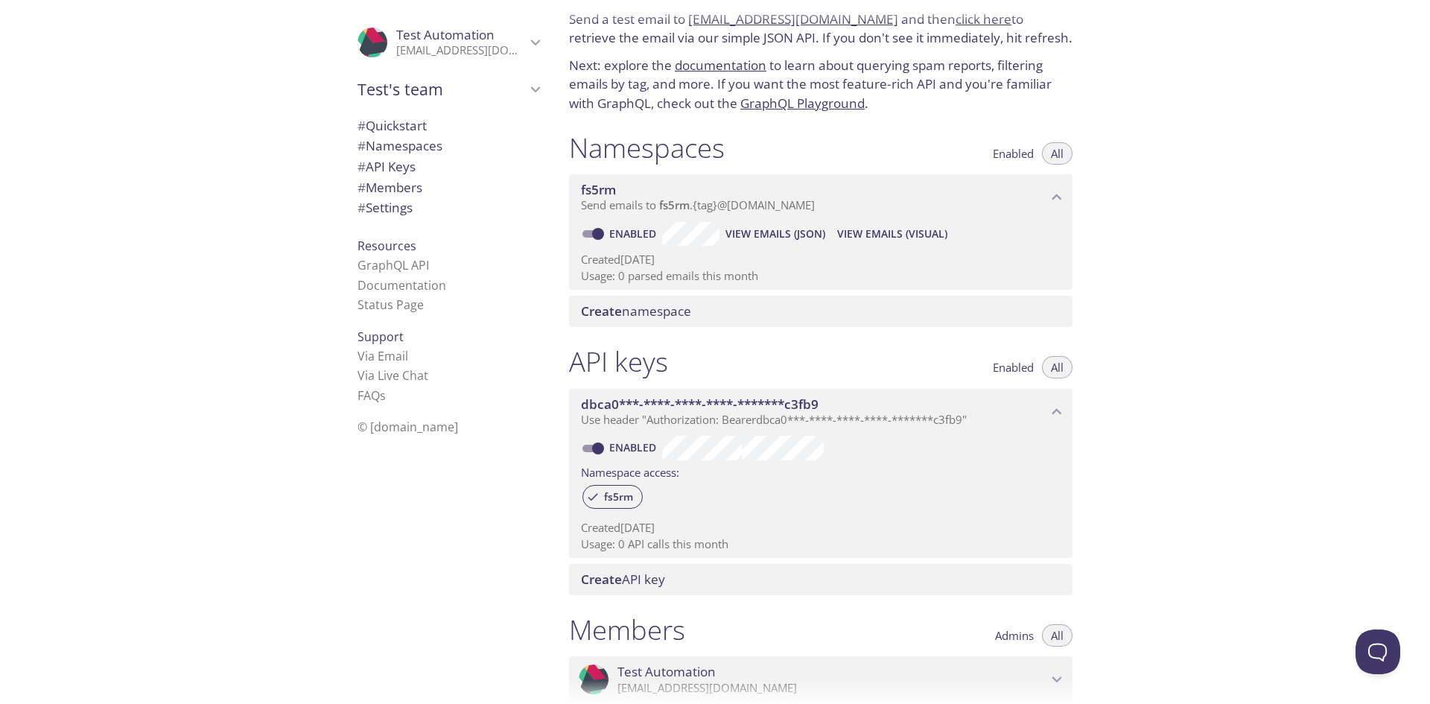
scroll to position [0, 0]
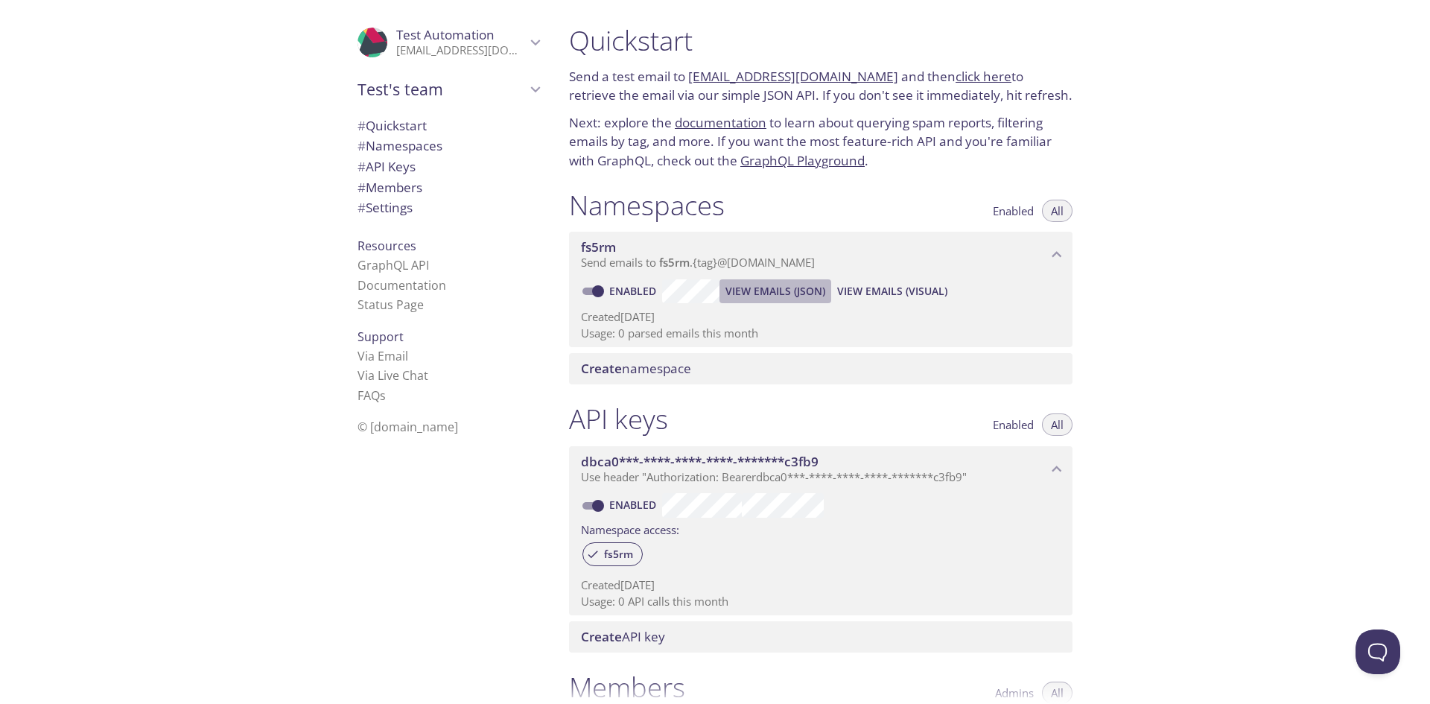
click at [785, 301] on button "View Emails (JSON)" at bounding box center [776, 291] width 112 height 24
click at [376, 168] on span "# API Keys" at bounding box center [387, 166] width 58 height 17
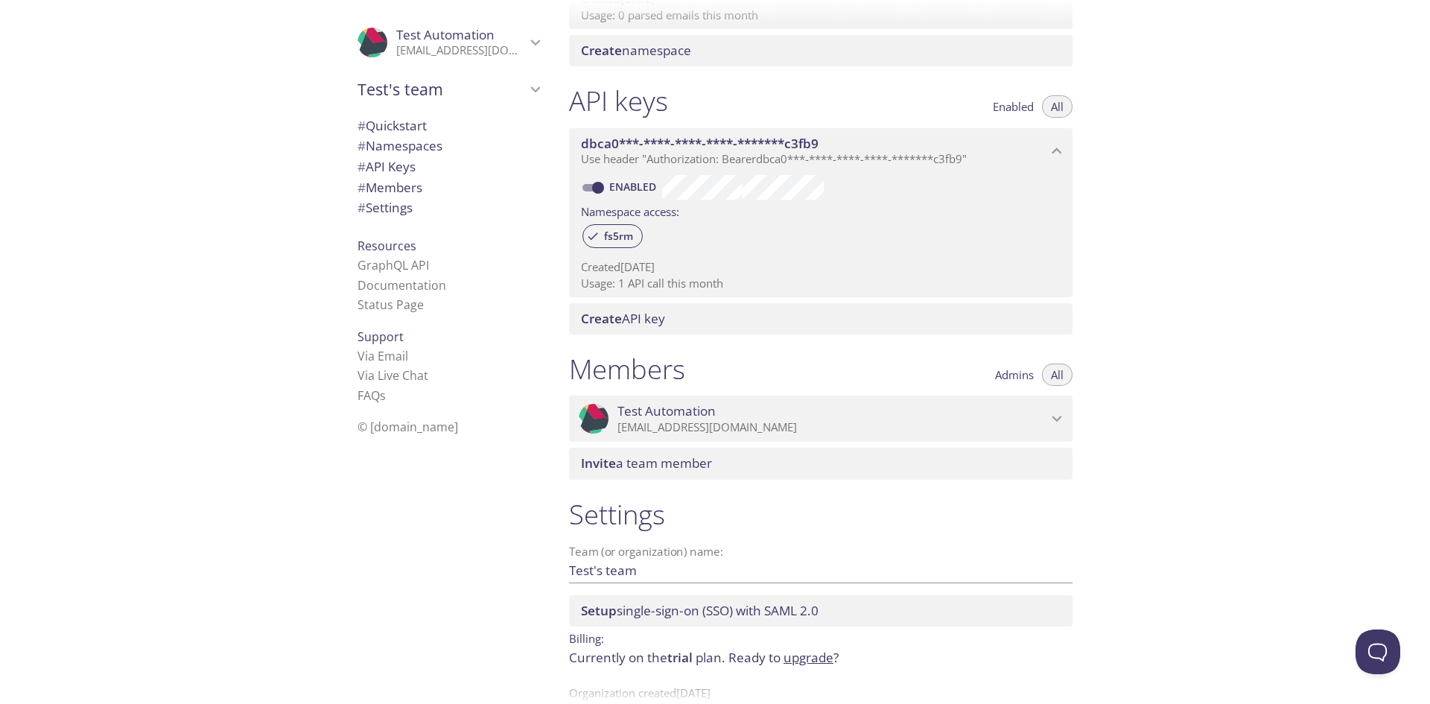
scroll to position [317, 0]
click at [779, 153] on span "Use header "Authorization: Bearer dbca0***-****-****-****-*******c3fb9 "" at bounding box center [774, 160] width 386 height 15
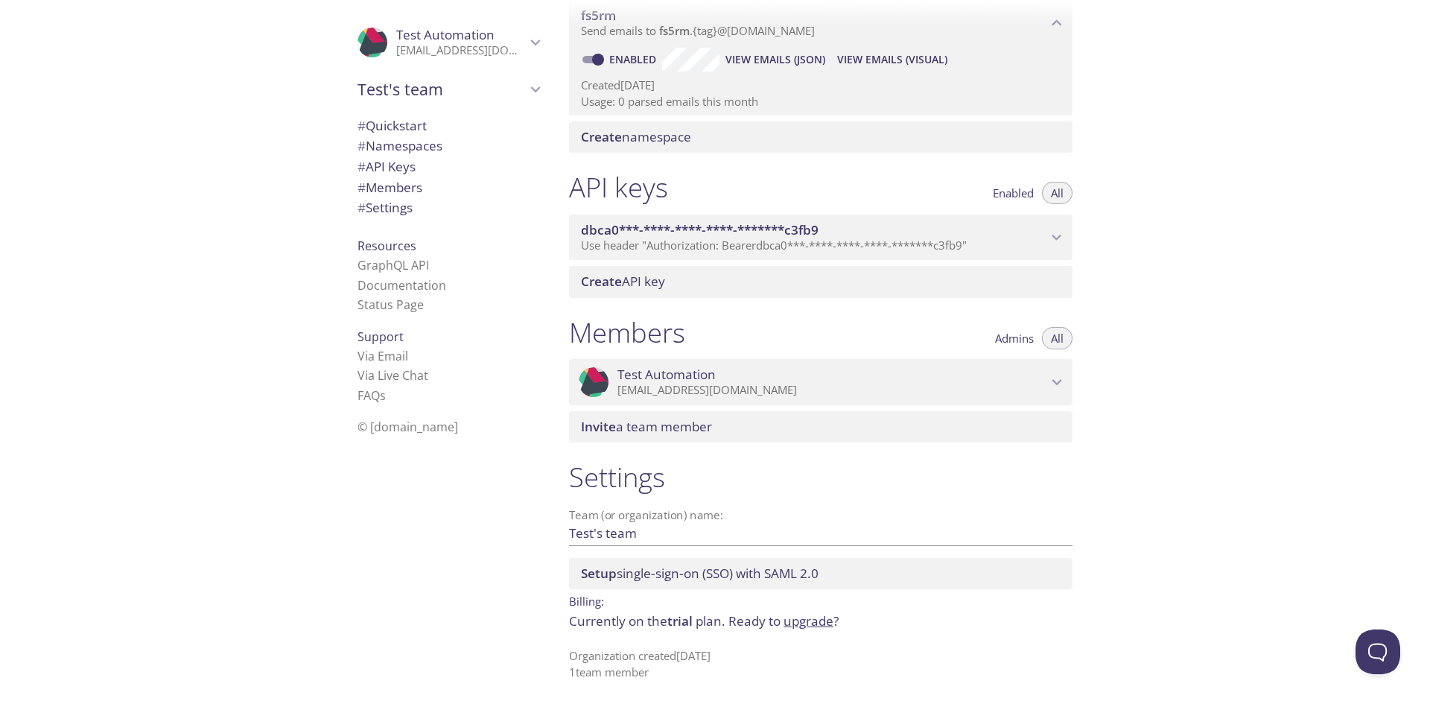
scroll to position [232, 0]
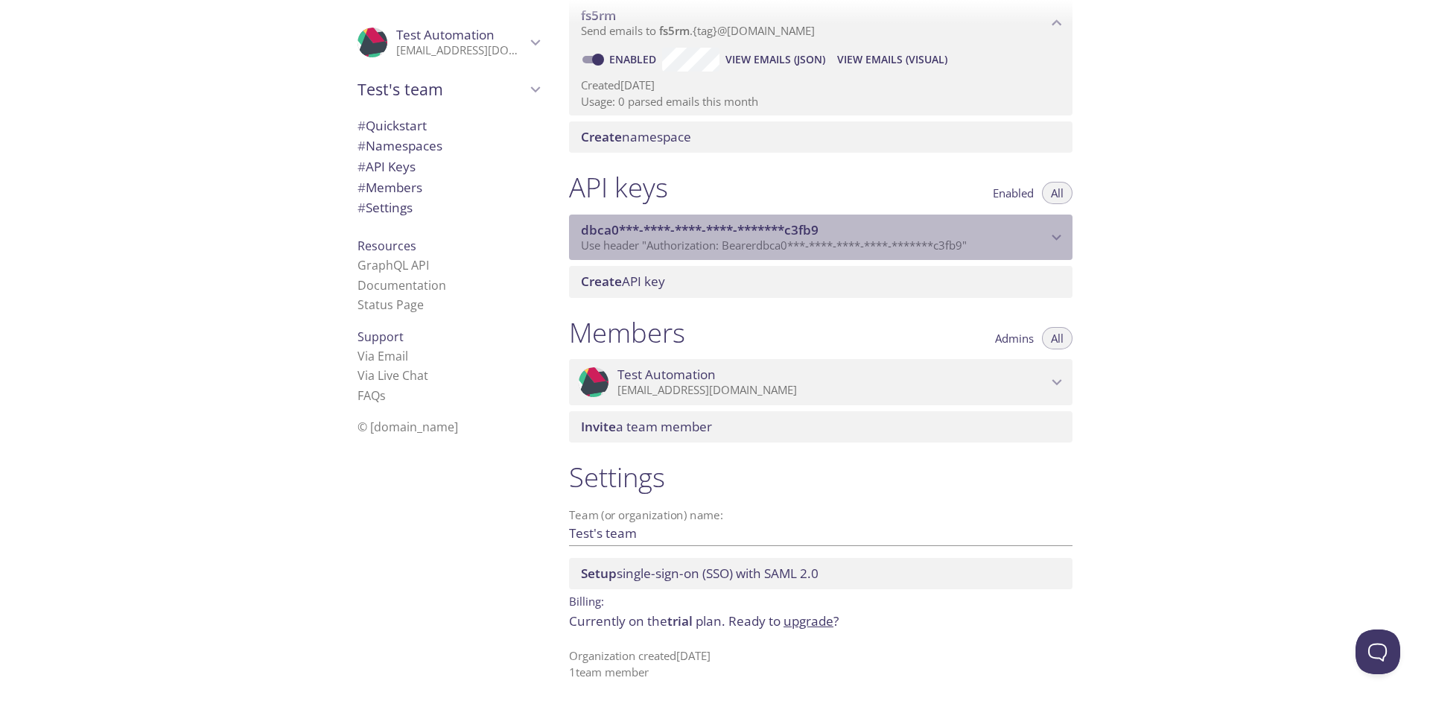
click at [748, 244] on span "Use header "Authorization: Bearer dbca0***-****-****-****-*******c3fb9 "" at bounding box center [774, 245] width 386 height 15
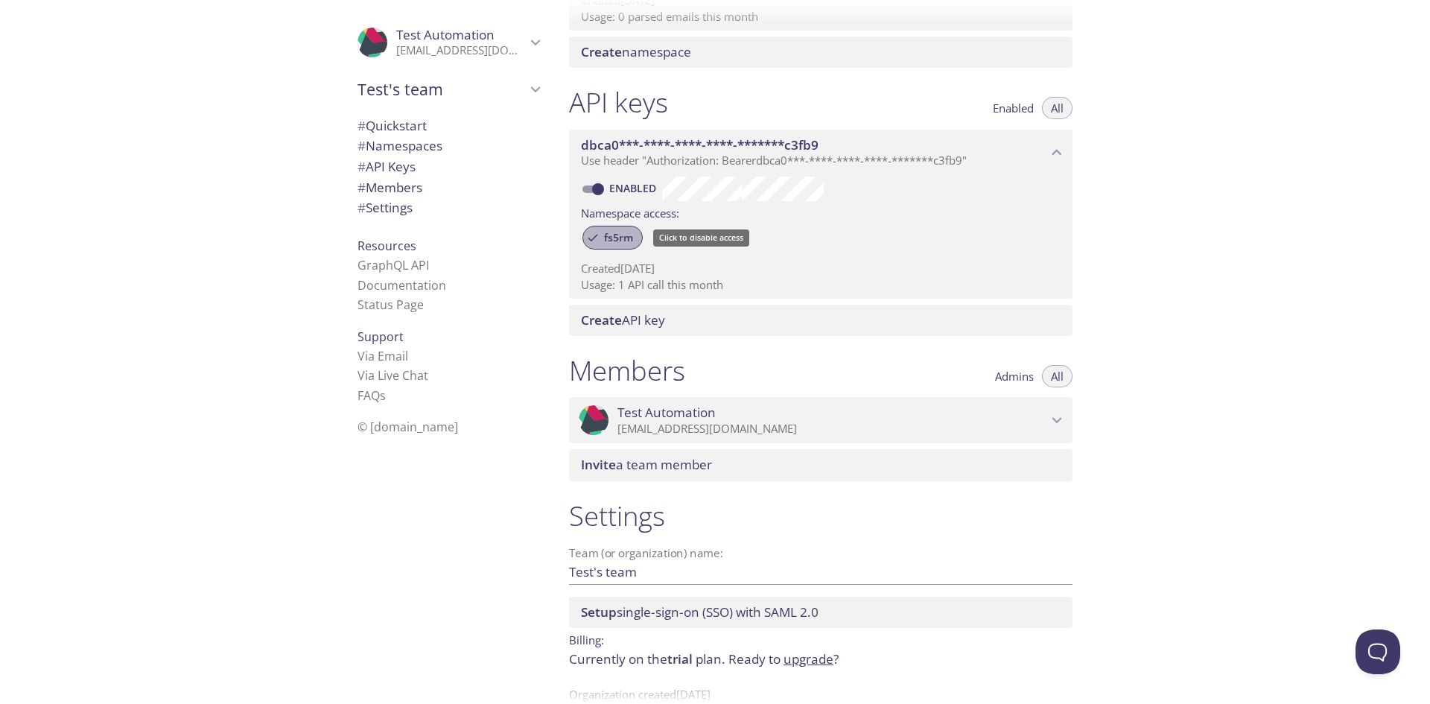
click at [629, 243] on span "fs5rm" at bounding box center [618, 237] width 47 height 13
click at [621, 240] on span "fs5rm" at bounding box center [618, 237] width 47 height 13
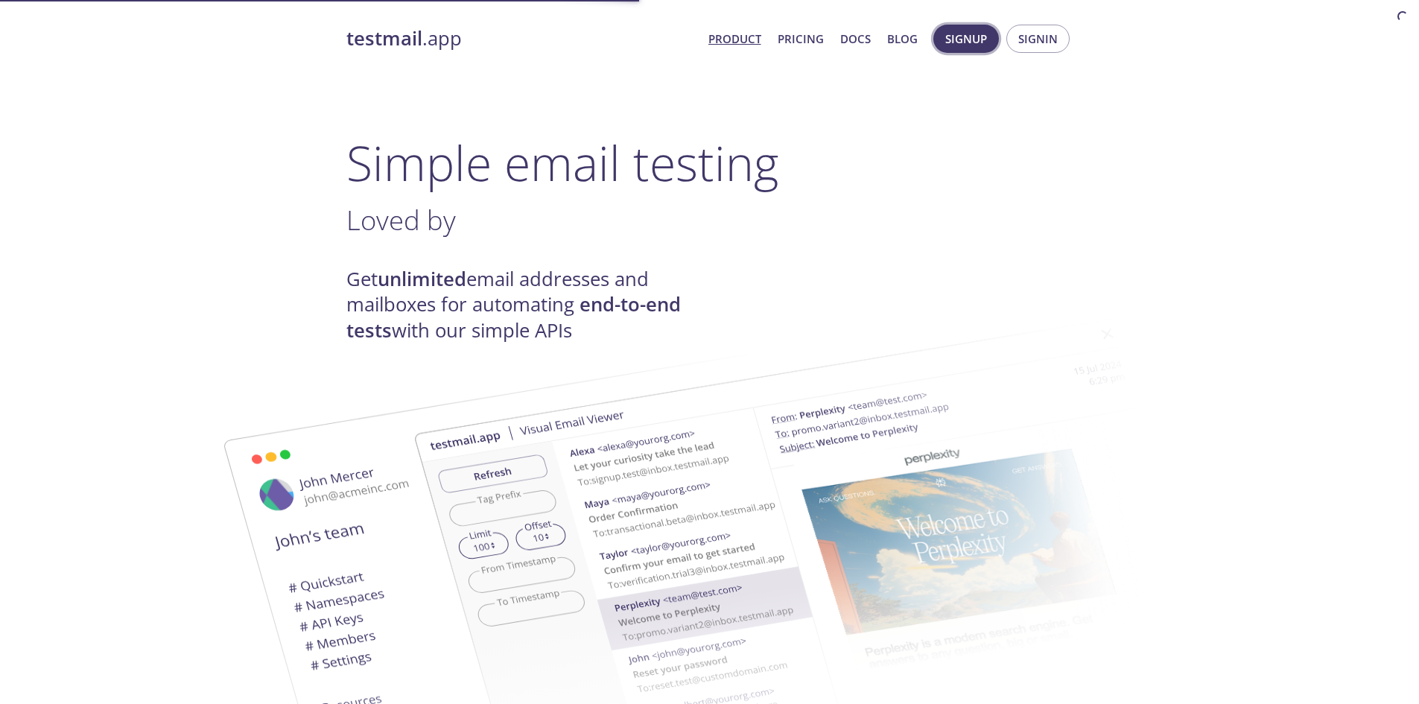
click at [974, 34] on span "Signup" at bounding box center [966, 38] width 42 height 19
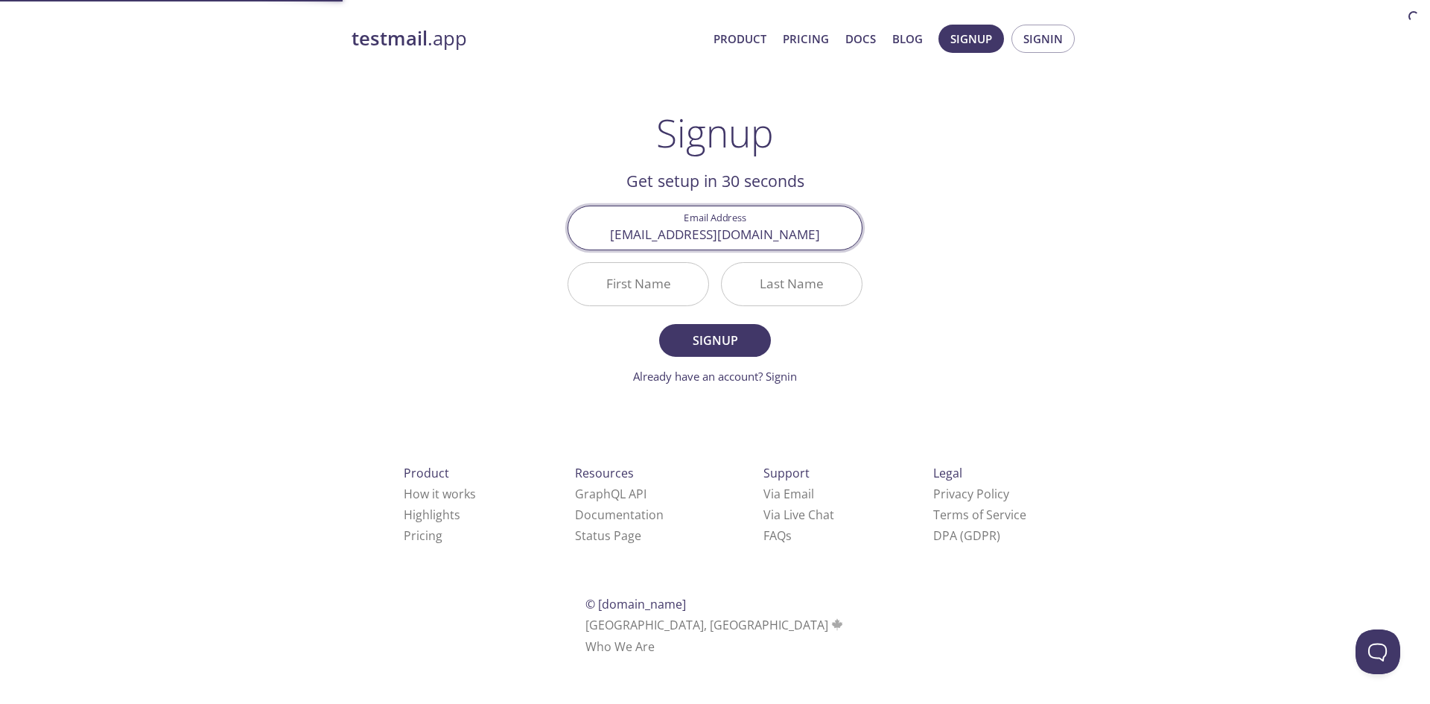
type input "[EMAIL_ADDRESS][DOMAIN_NAME]"
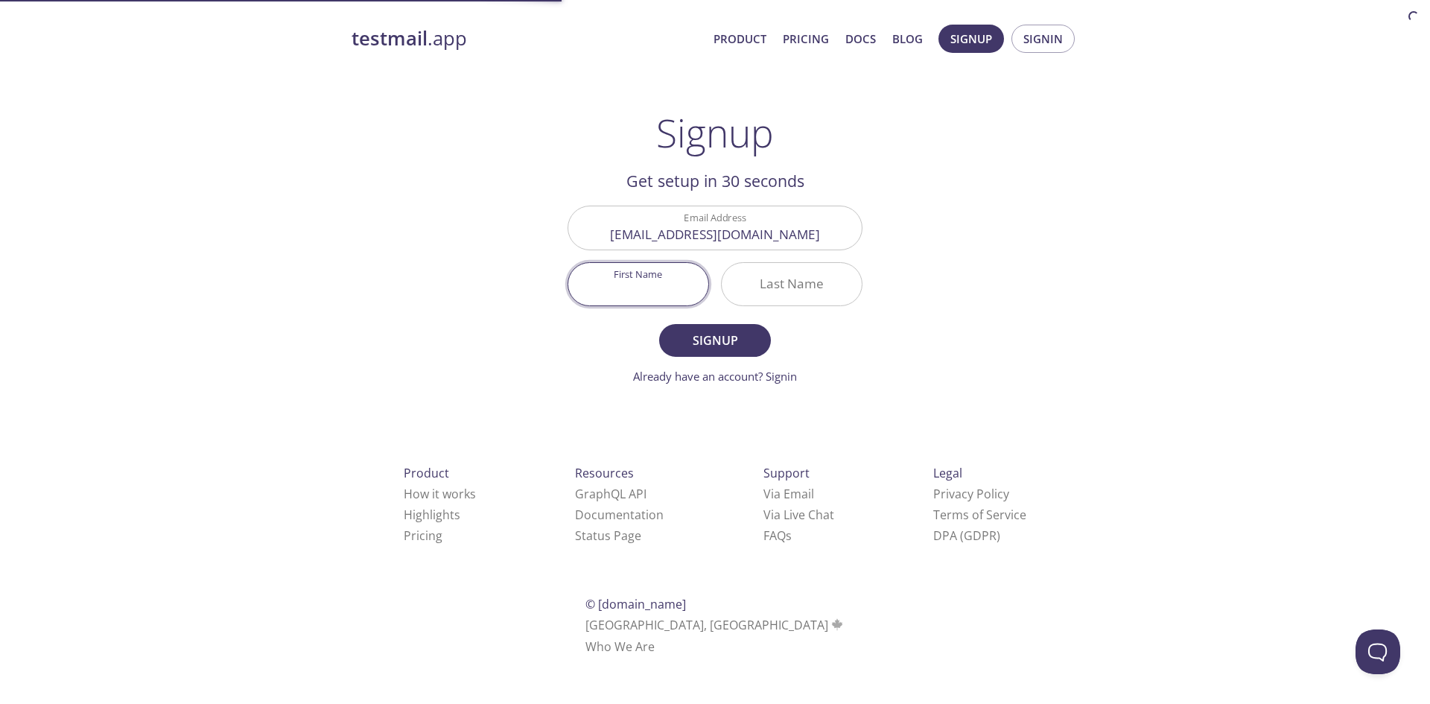
click at [653, 277] on input "First Name" at bounding box center [638, 284] width 140 height 42
type input "Test"
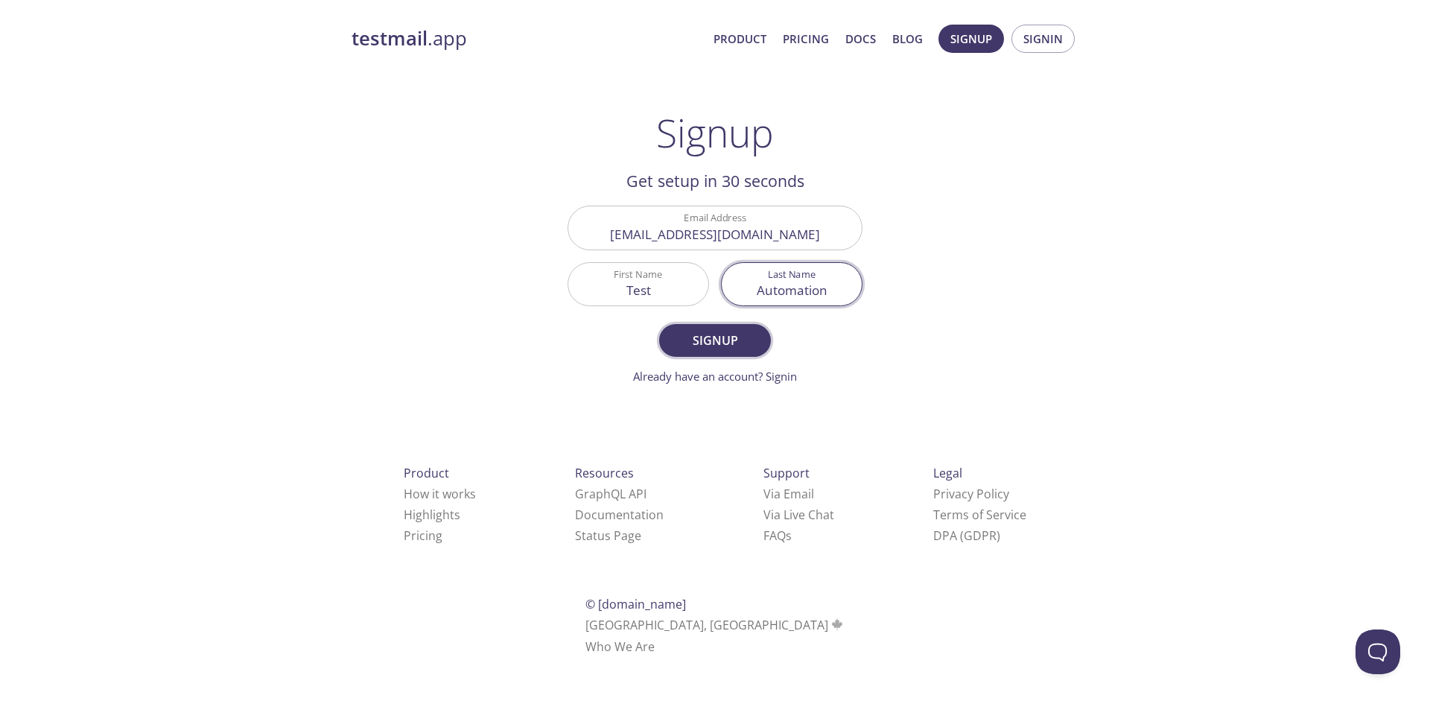
type input "Automation"
click at [693, 344] on span "Signup" at bounding box center [715, 340] width 79 height 21
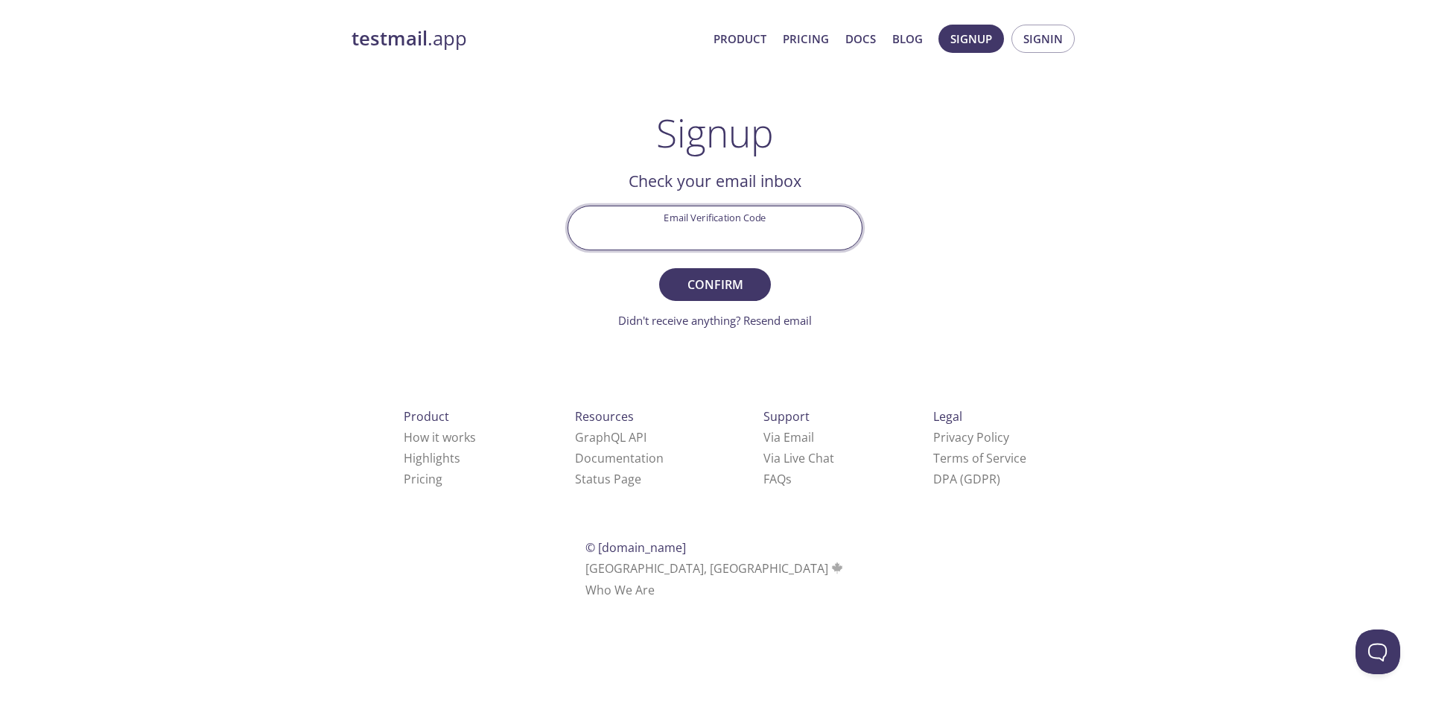
click at [729, 236] on input "Email Verification Code" at bounding box center [715, 227] width 294 height 42
paste input "BGK1ZQR"
type input "BGK1ZQR"
click at [726, 274] on span "Confirm" at bounding box center [715, 284] width 79 height 21
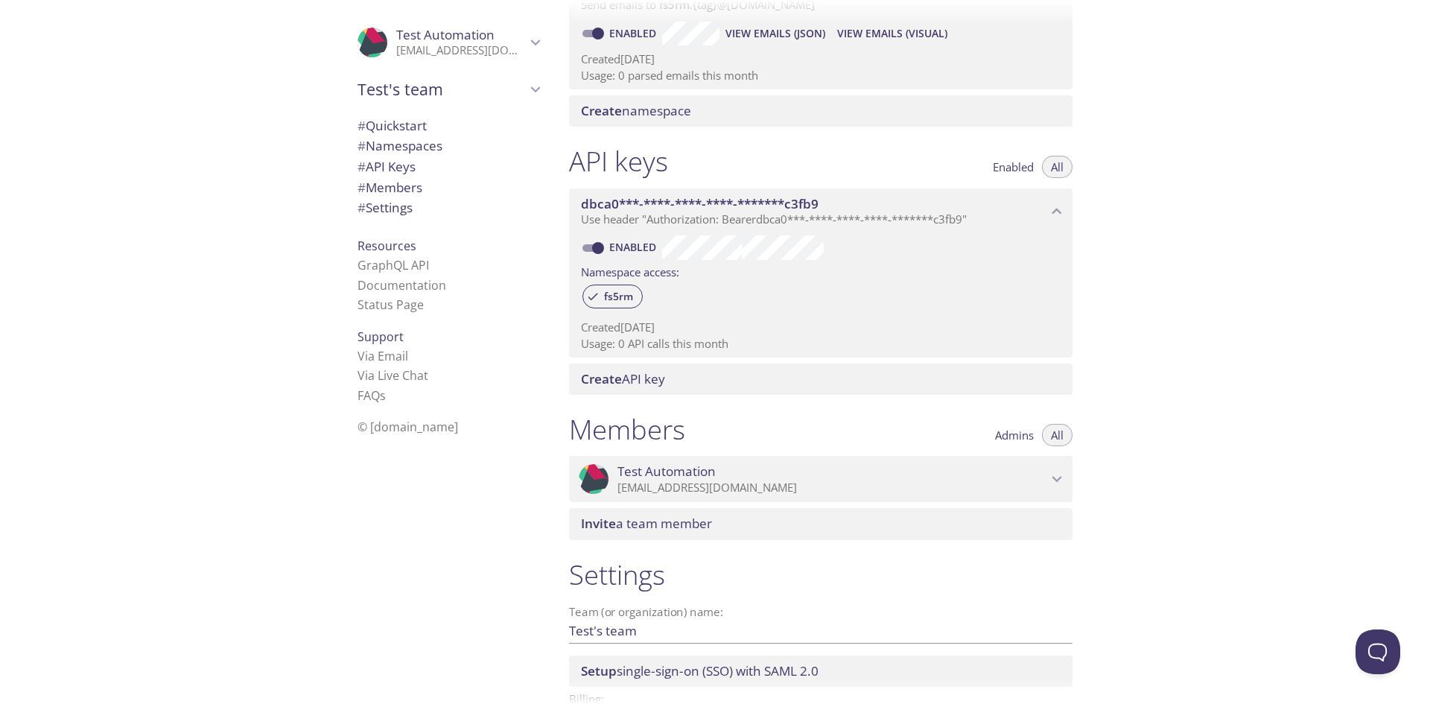
scroll to position [355, 0]
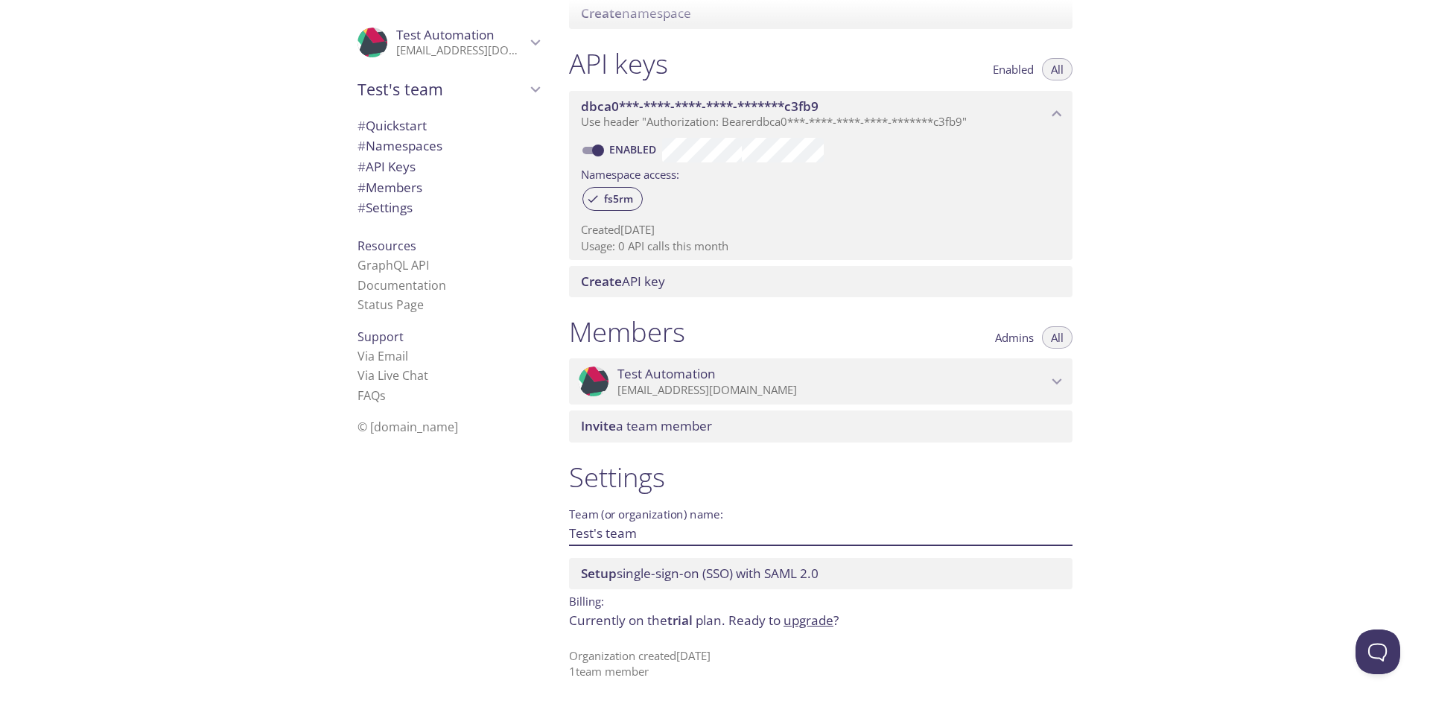
click at [679, 539] on input "Test's team" at bounding box center [797, 533] width 456 height 25
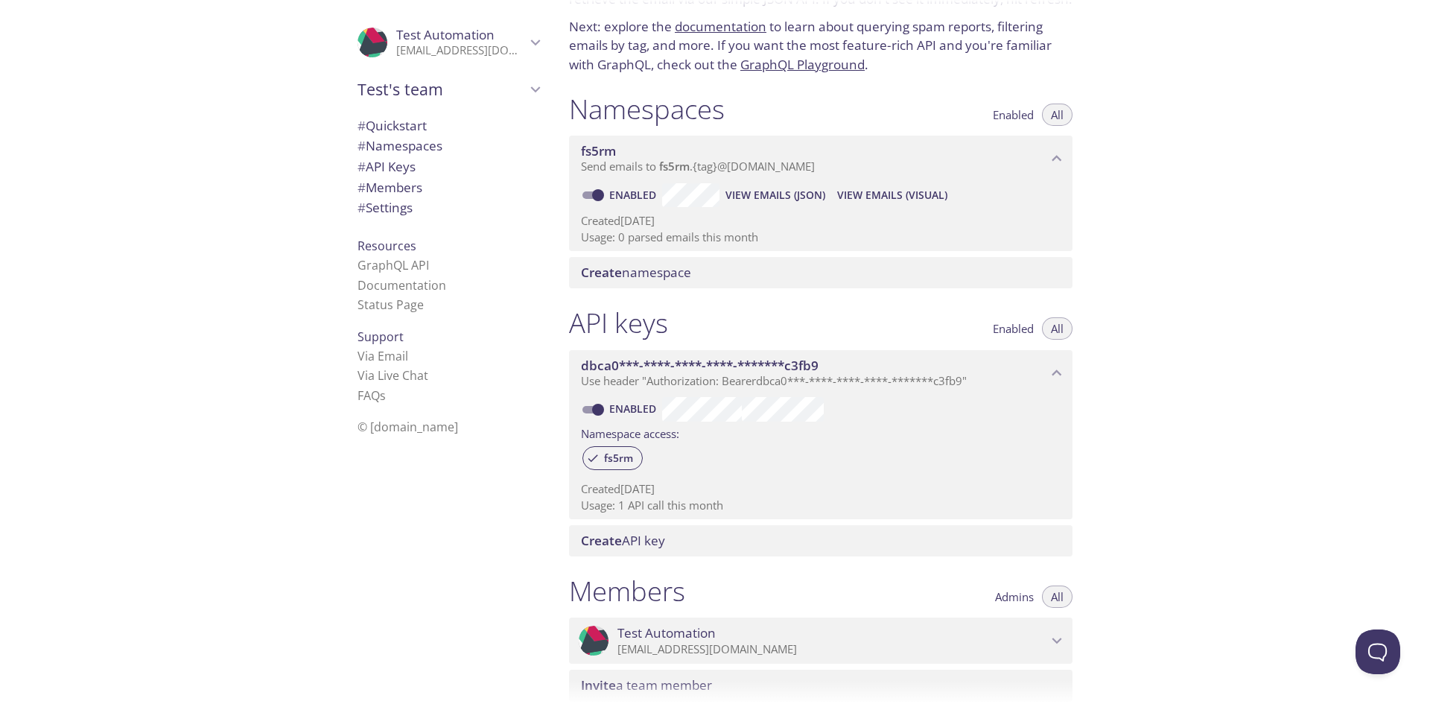
scroll to position [0, 0]
